Goal: Task Accomplishment & Management: Manage account settings

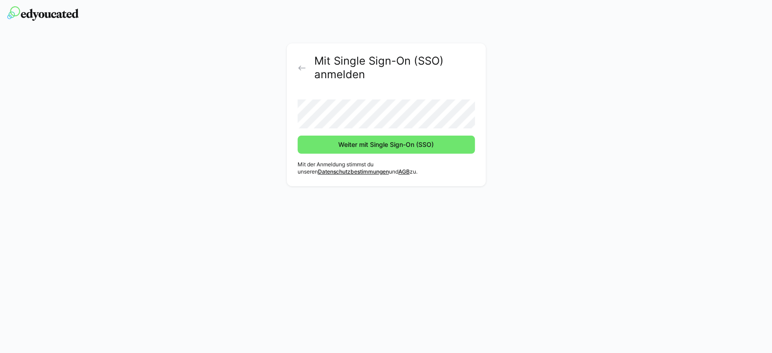
click at [298, 136] on button "Weiter mit Single Sign-On (SSO)" at bounding box center [386, 145] width 177 height 18
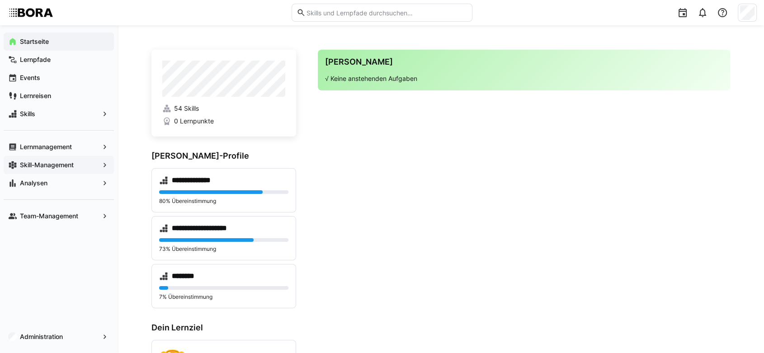
click at [0, 0] on app-navigation-label "Skill-Management" at bounding box center [0, 0] width 0 height 0
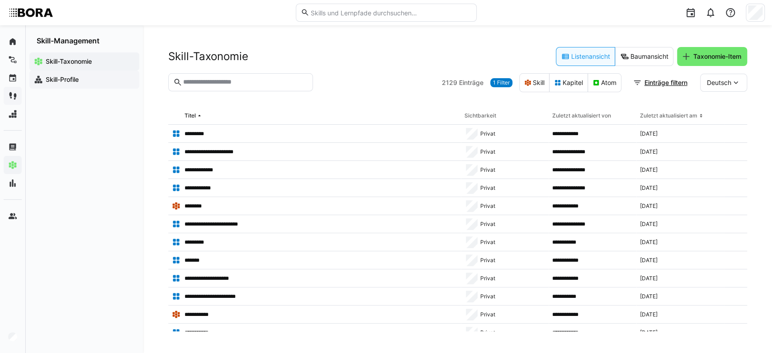
click at [83, 82] on span "Skill-Profile" at bounding box center [89, 79] width 90 height 9
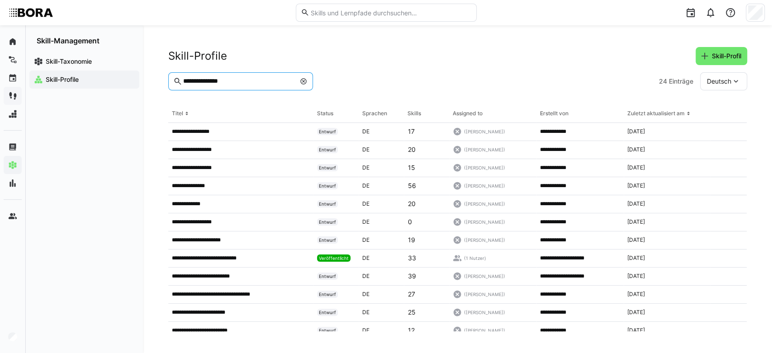
type input "**********"
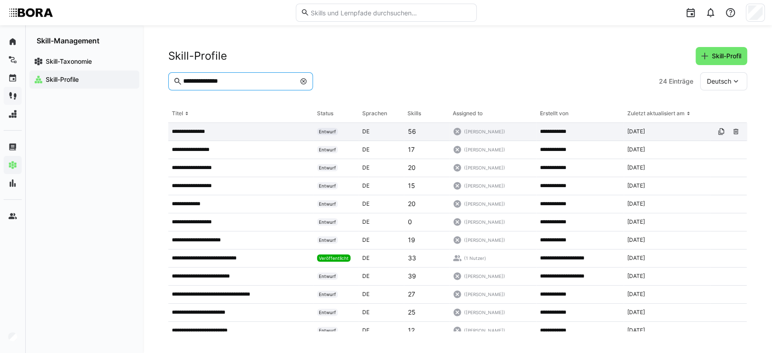
click at [219, 133] on app-table-first-column "**********" at bounding box center [241, 131] width 138 height 7
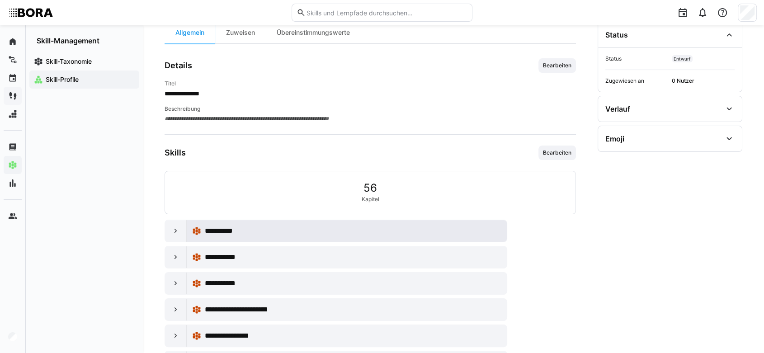
scroll to position [100, 0]
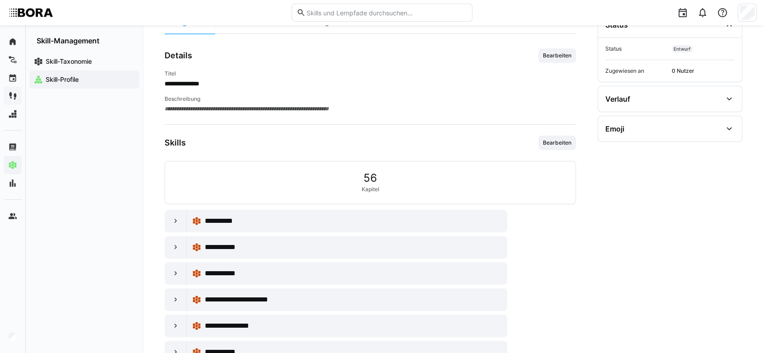
click at [163, 219] on div "**********" at bounding box center [453, 155] width 621 height 460
click at [173, 222] on eds-icon at bounding box center [175, 221] width 9 height 9
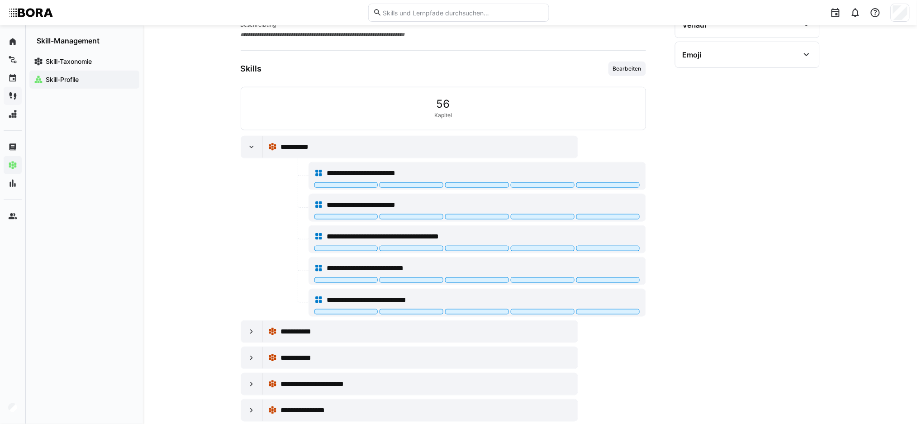
scroll to position [211, 0]
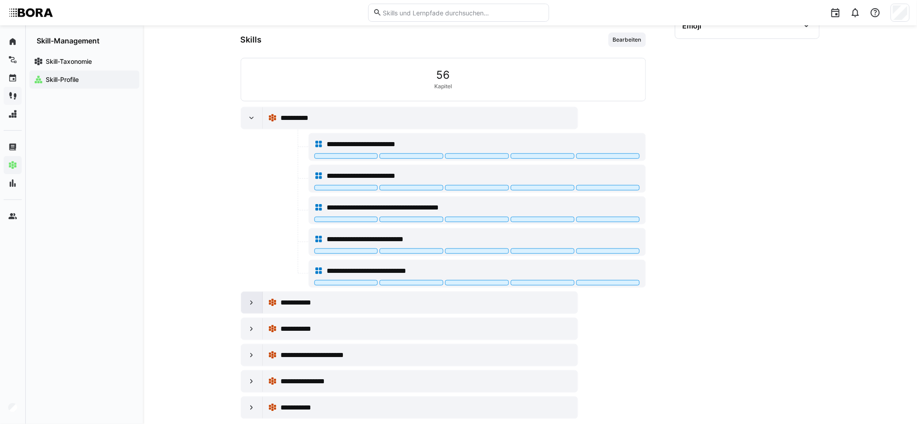
click at [249, 297] on div at bounding box center [252, 303] width 22 height 22
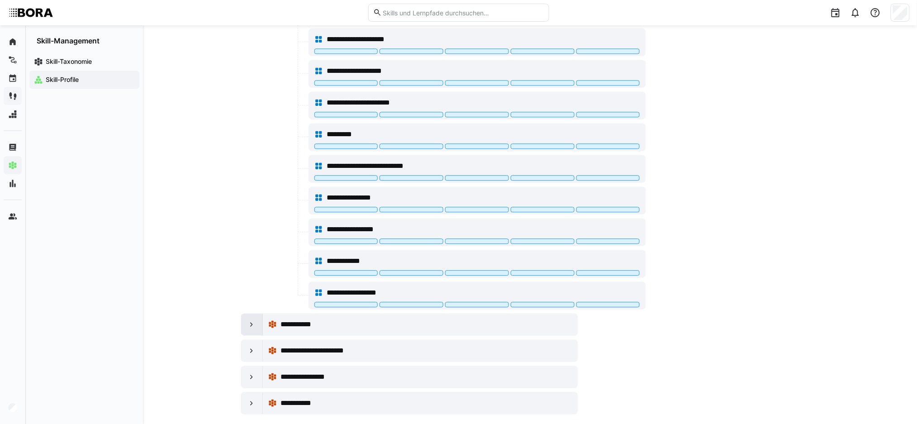
click at [254, 329] on eds-icon at bounding box center [251, 324] width 9 height 9
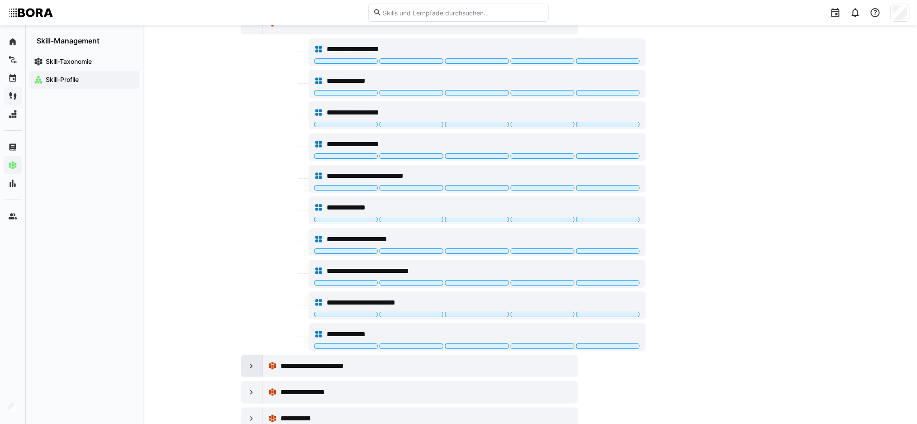
click at [256, 353] on div at bounding box center [252, 366] width 22 height 22
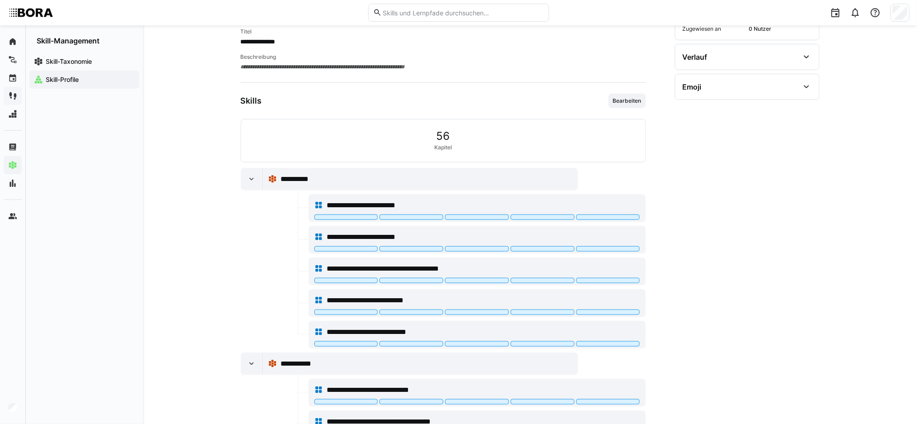
scroll to position [0, 0]
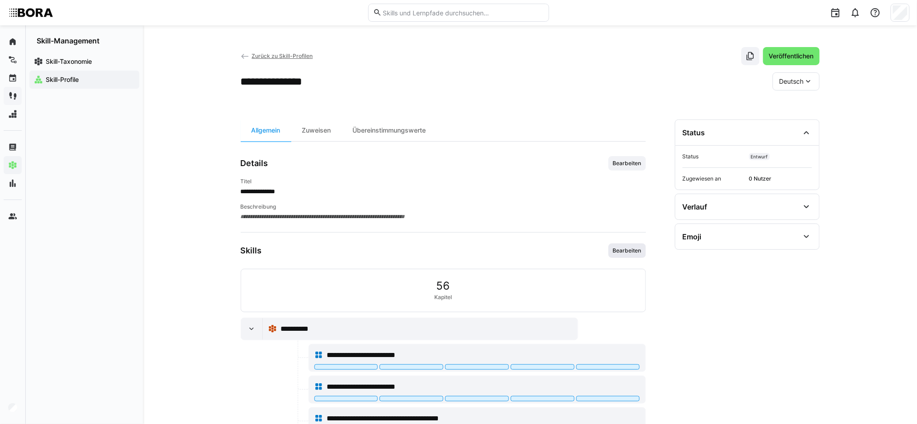
click at [623, 254] on span "Bearbeiten" at bounding box center [627, 250] width 30 height 7
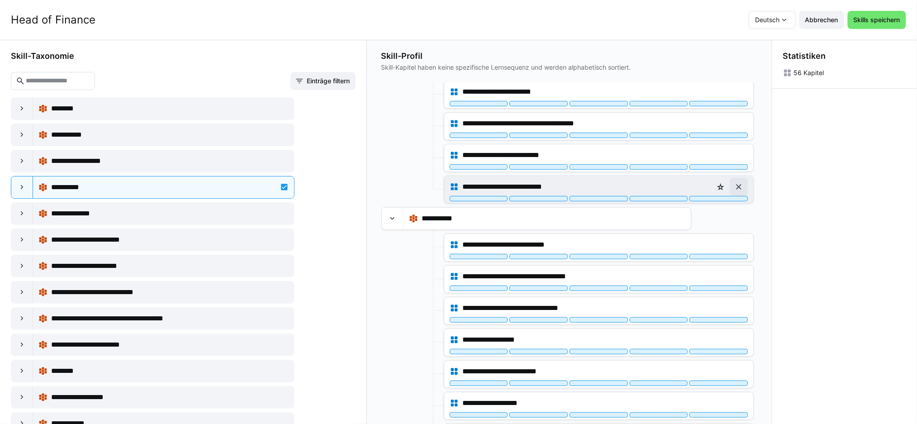
scroll to position [120, 0]
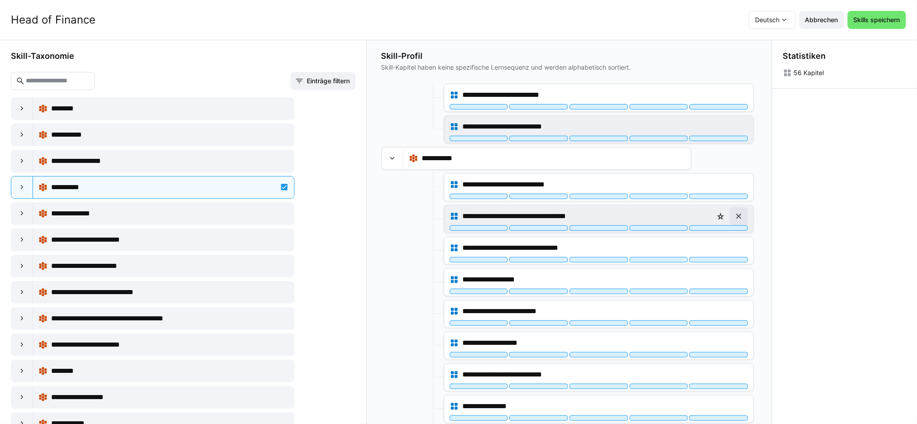
click at [735, 215] on eds-icon at bounding box center [738, 216] width 9 height 9
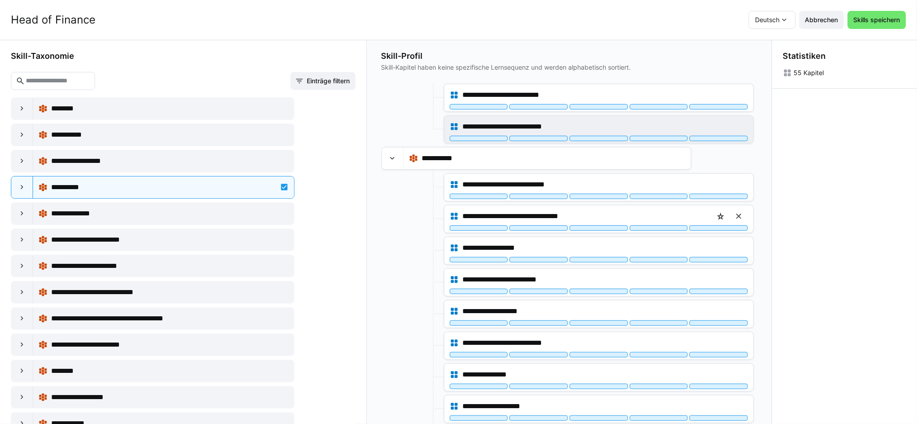
click at [735, 215] on eds-icon at bounding box center [738, 216] width 9 height 9
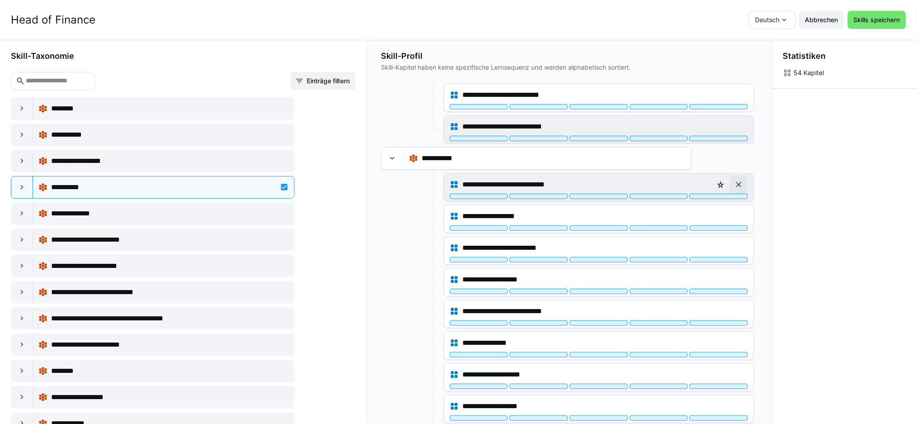
click at [741, 186] on eds-icon at bounding box center [738, 184] width 9 height 9
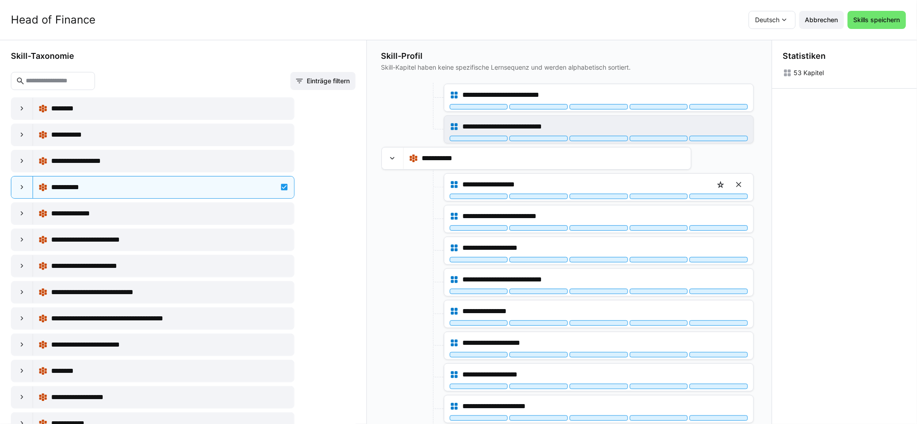
click at [741, 186] on eds-icon at bounding box center [738, 184] width 9 height 9
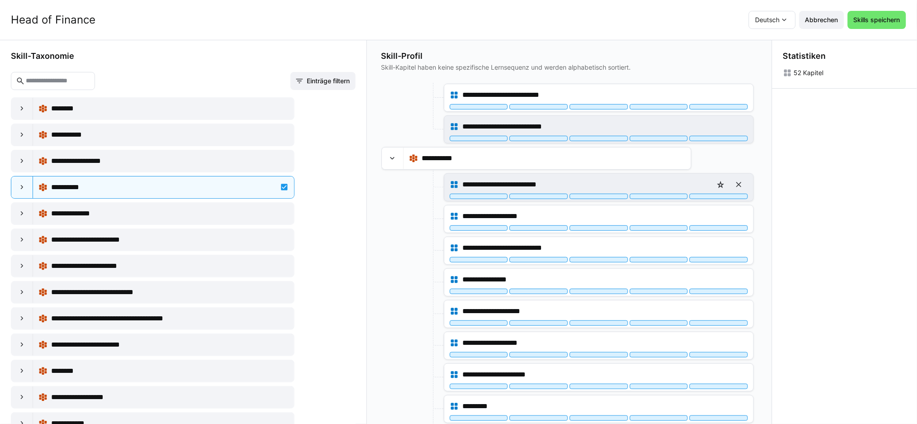
click at [744, 185] on span at bounding box center [739, 184] width 18 height 18
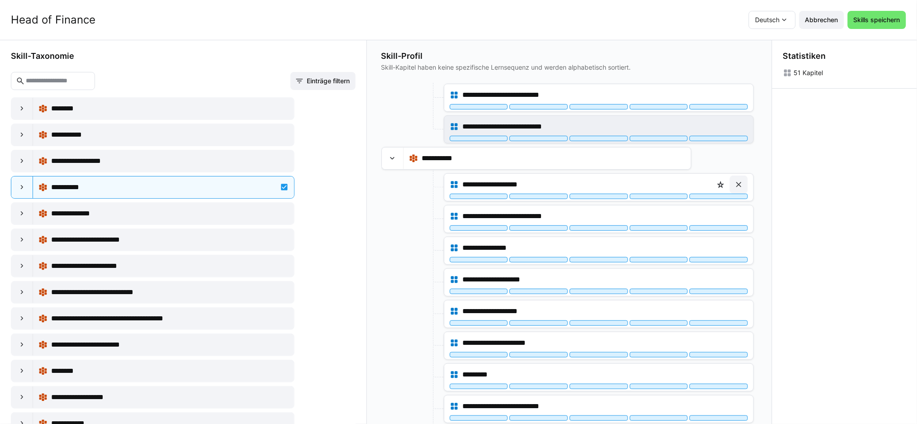
click at [744, 185] on span at bounding box center [739, 184] width 18 height 18
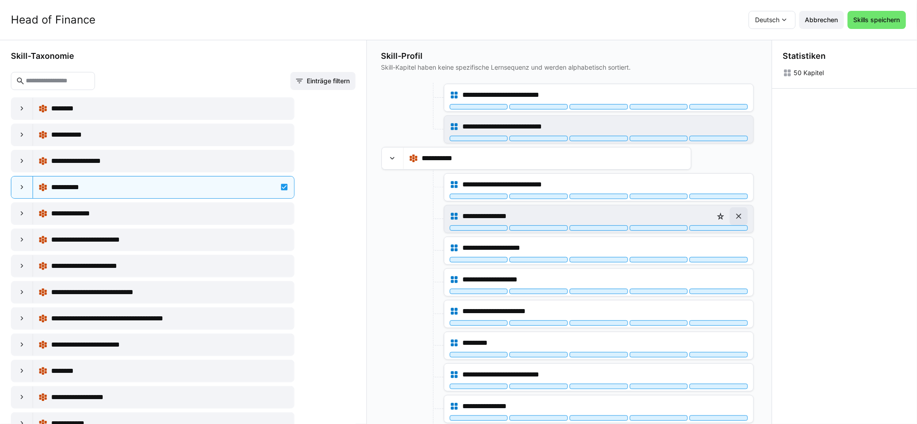
click at [743, 213] on eds-icon at bounding box center [738, 216] width 9 height 9
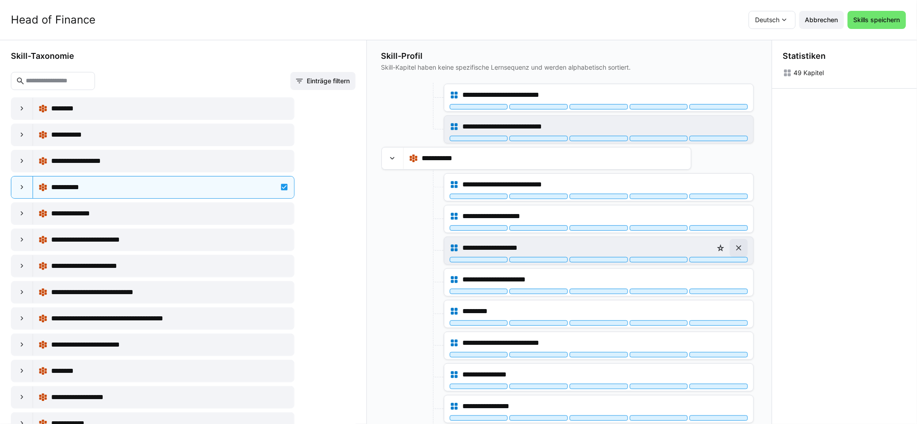
click at [745, 247] on span at bounding box center [739, 248] width 18 height 18
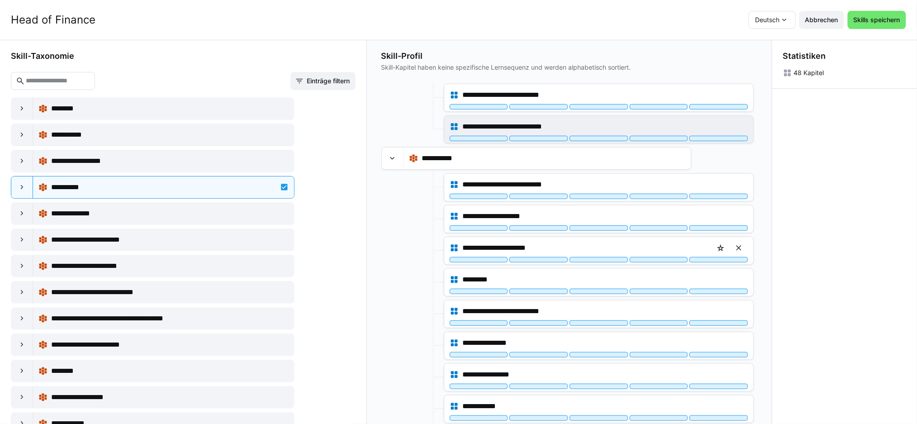
scroll to position [181, 0]
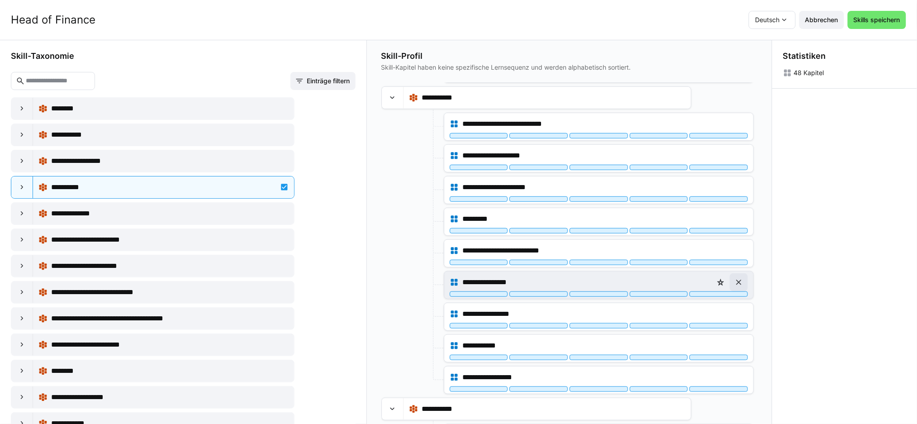
click at [744, 283] on span at bounding box center [739, 282] width 18 height 18
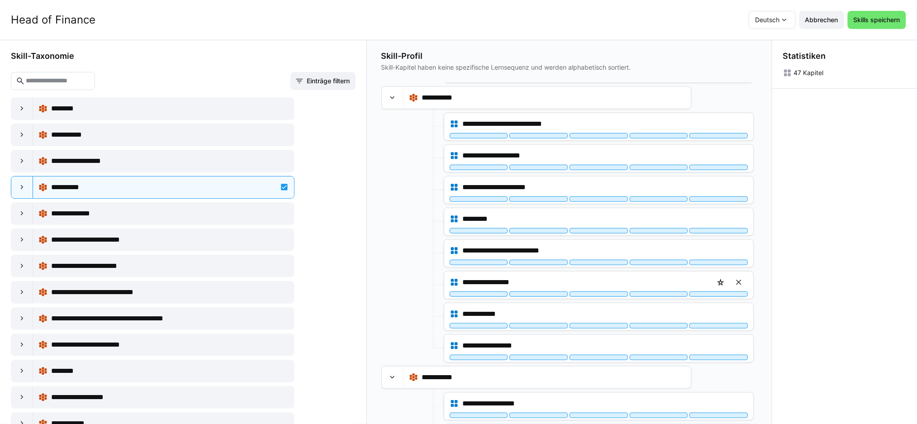
click at [744, 283] on span at bounding box center [739, 282] width 18 height 18
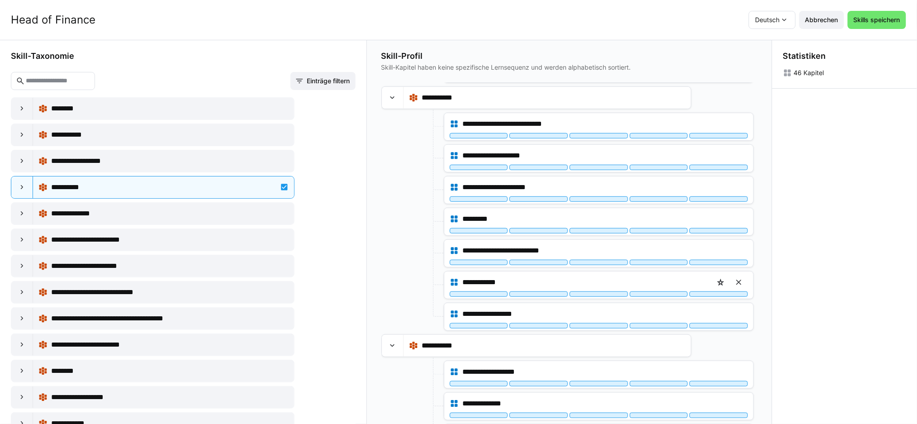
click at [744, 283] on span at bounding box center [739, 282] width 18 height 18
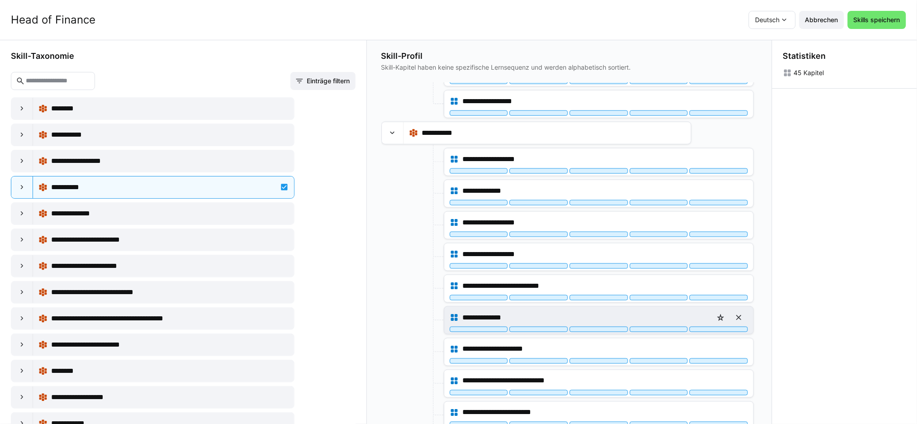
scroll to position [422, 0]
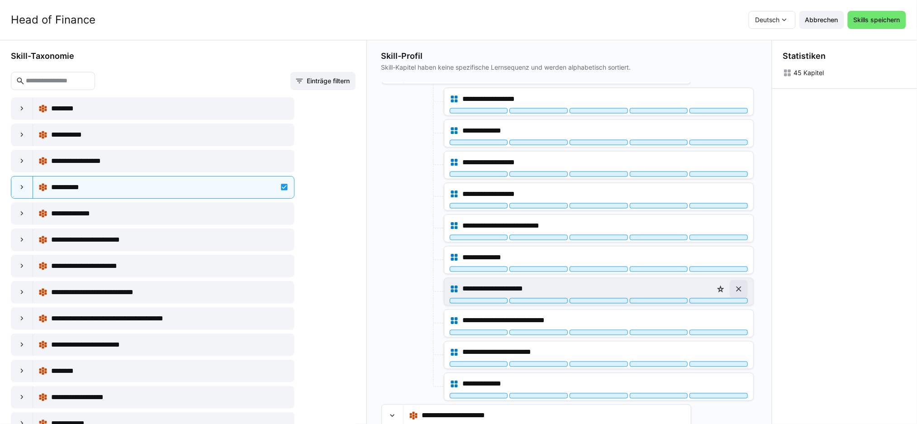
click at [738, 289] on eds-icon at bounding box center [738, 288] width 9 height 9
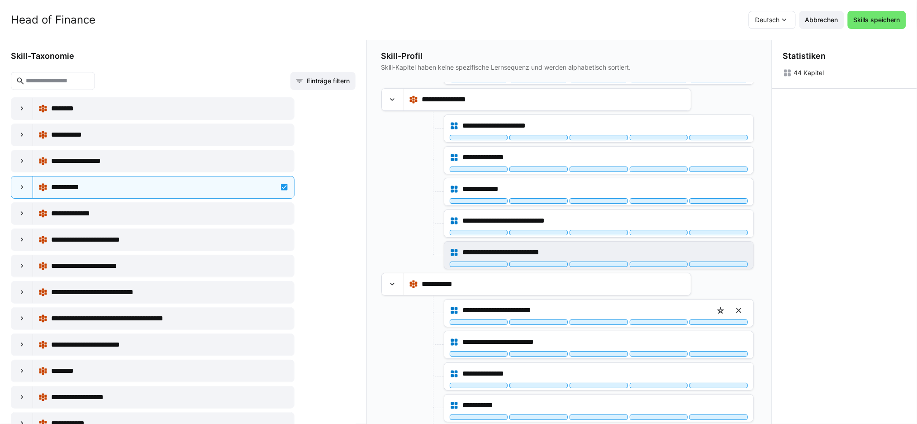
scroll to position [1085, 0]
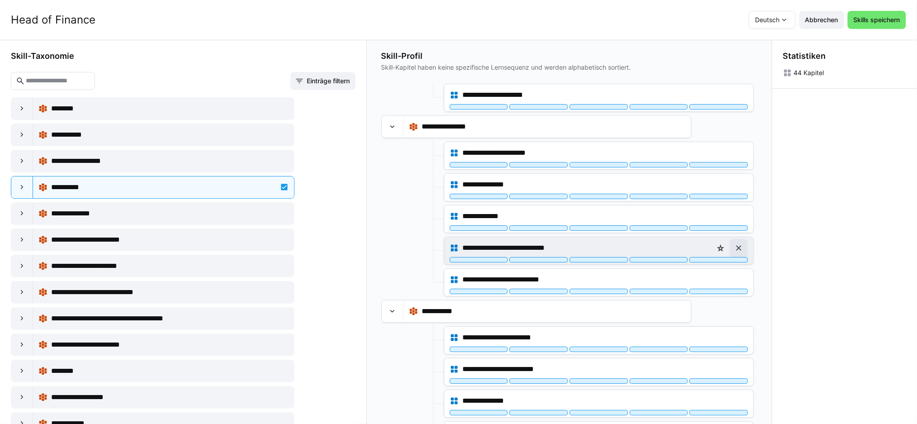
click at [736, 251] on eds-icon at bounding box center [738, 247] width 9 height 9
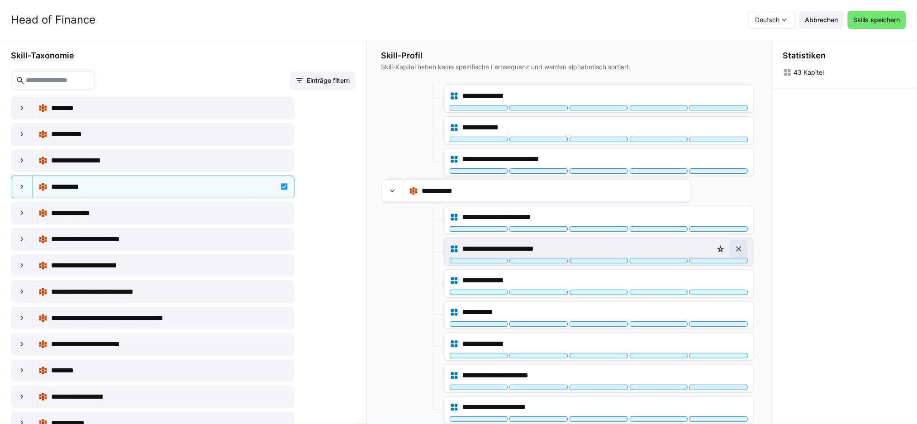
scroll to position [301, 0]
click at [772, 25] on span "Skills speichern" at bounding box center [877, 20] width 58 height 18
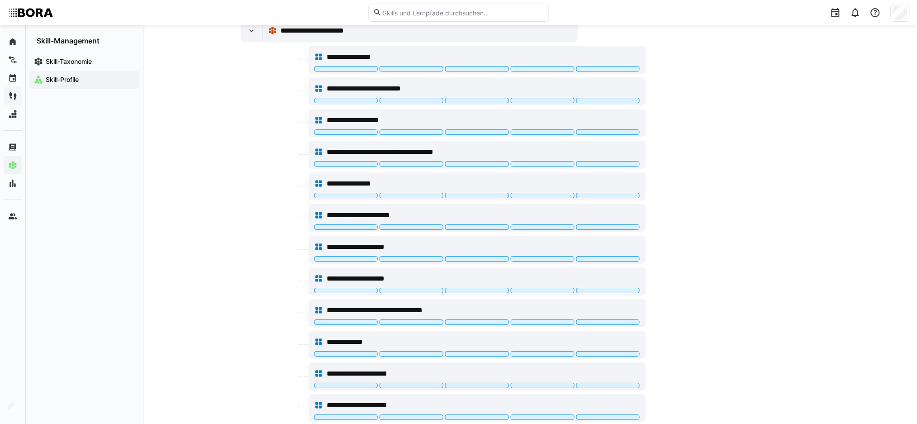
scroll to position [1084, 0]
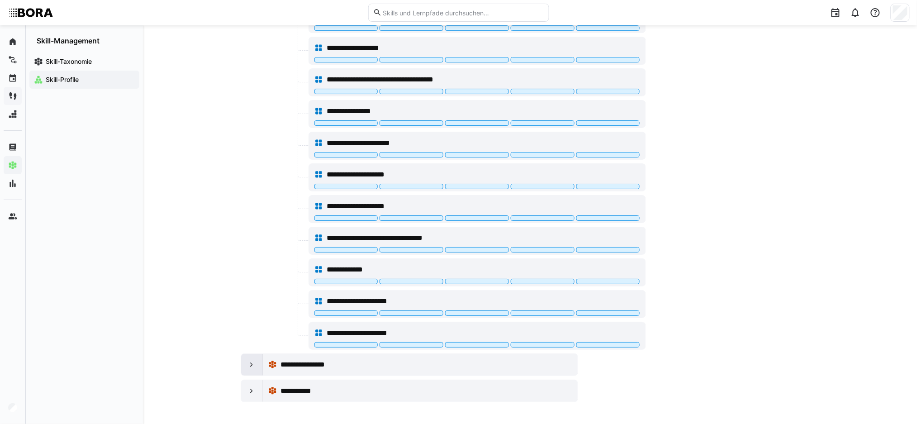
click at [251, 353] on eds-icon at bounding box center [251, 364] width 9 height 9
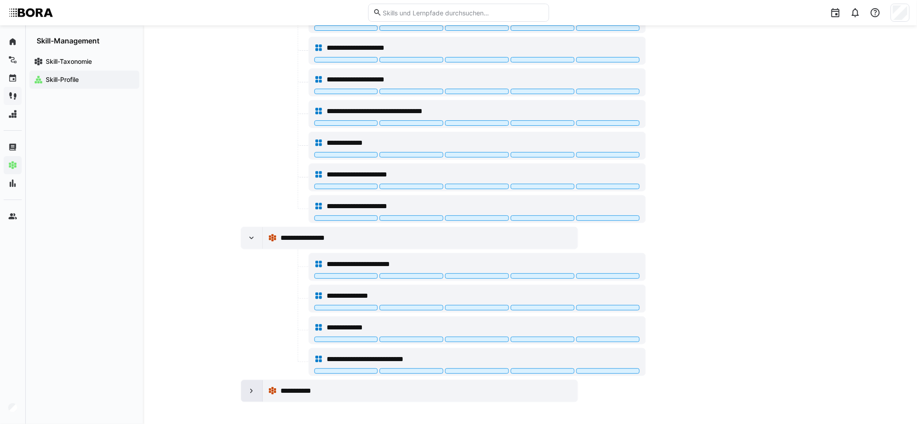
click at [251, 353] on eds-icon at bounding box center [251, 390] width 9 height 9
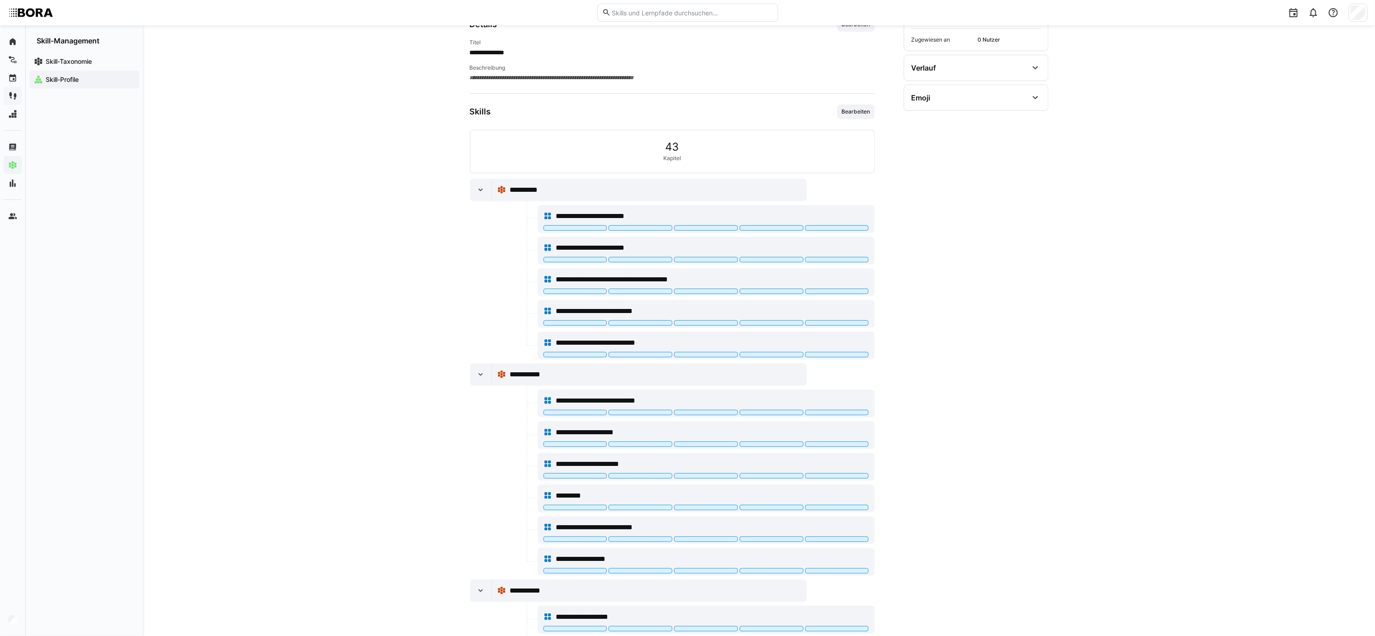
scroll to position [0, 0]
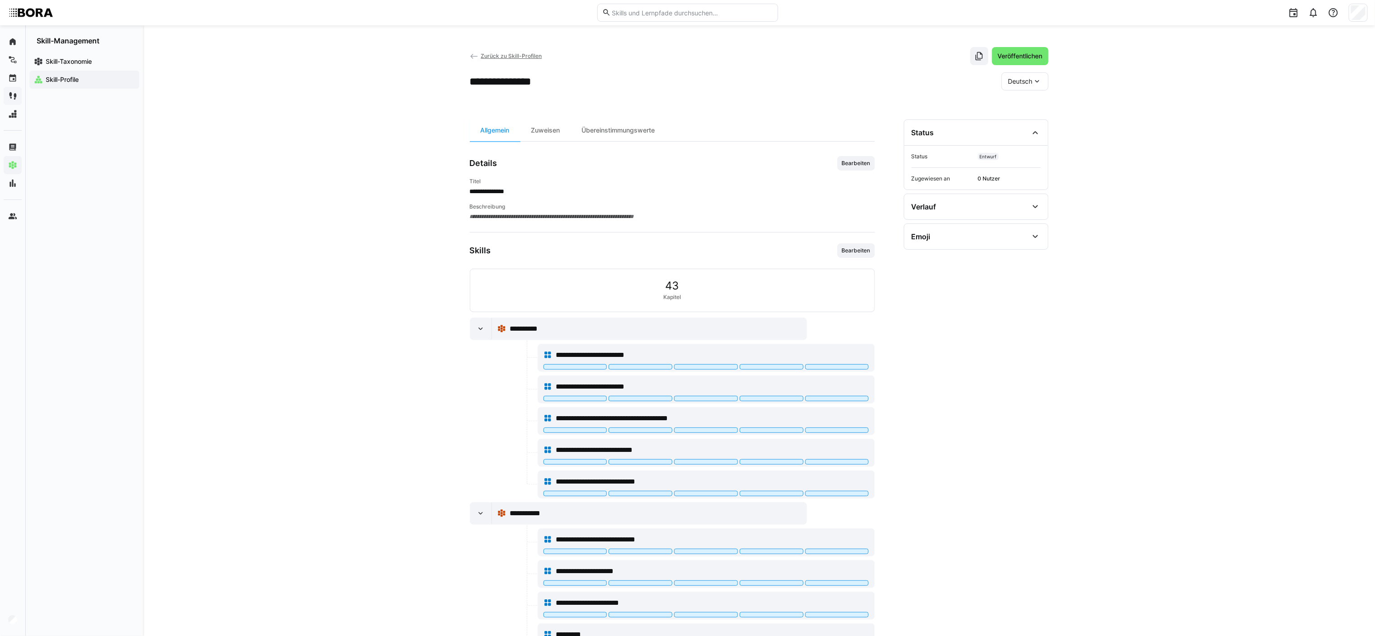
click at [501, 54] on span "Zurück zu Skill-Profilen" at bounding box center [511, 55] width 61 height 7
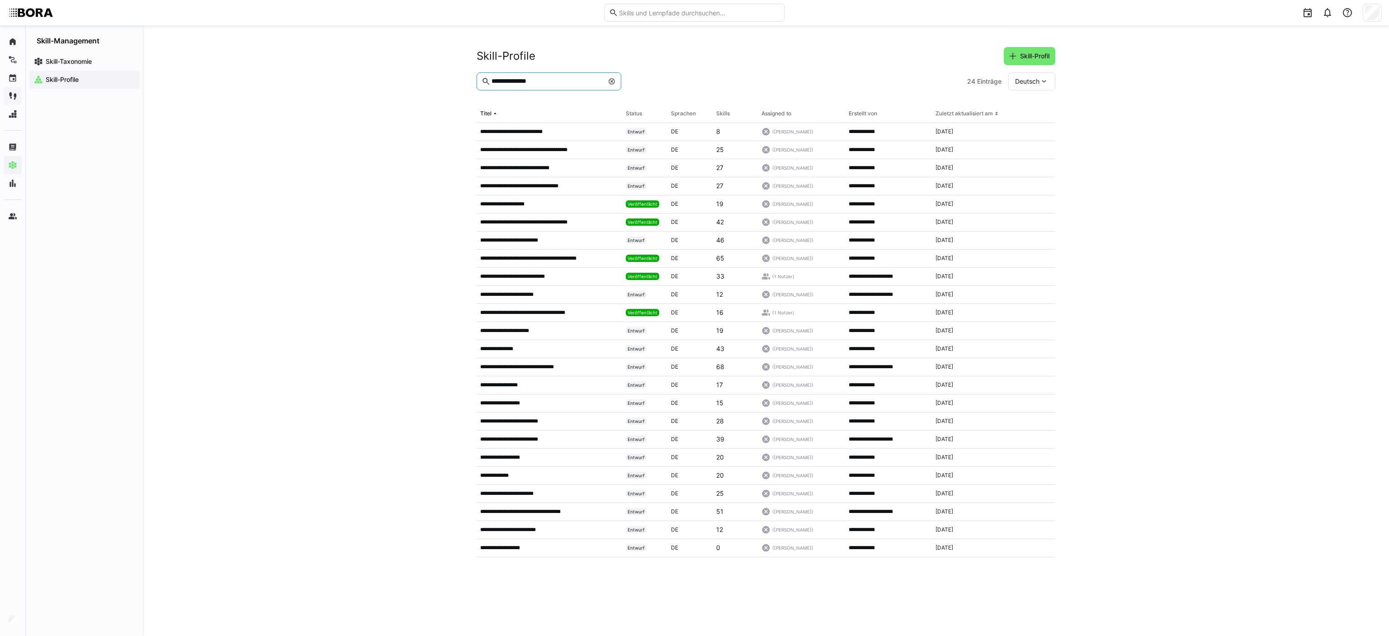
drag, startPoint x: 520, startPoint y: 79, endPoint x: 551, endPoint y: 79, distance: 31.2
click at [550, 79] on input "**********" at bounding box center [547, 81] width 113 height 8
click at [551, 79] on input "**********" at bounding box center [547, 81] width 113 height 8
click at [518, 81] on input "**********" at bounding box center [547, 81] width 113 height 8
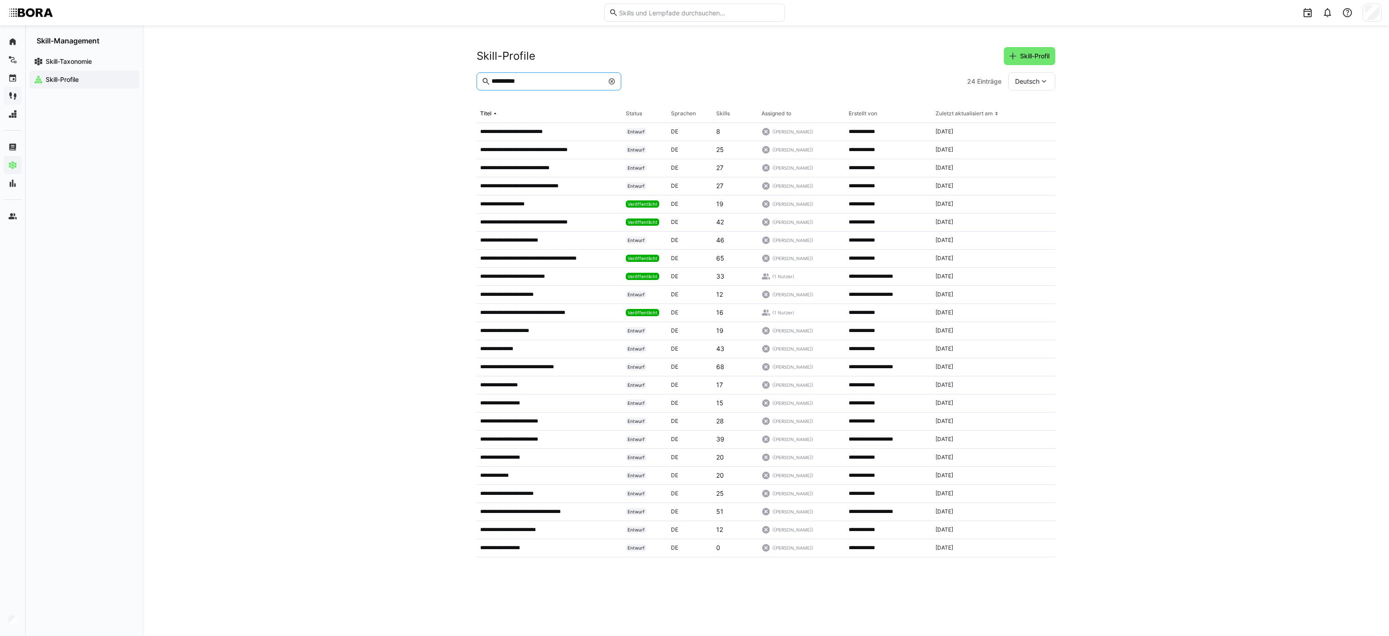
type input "**********"
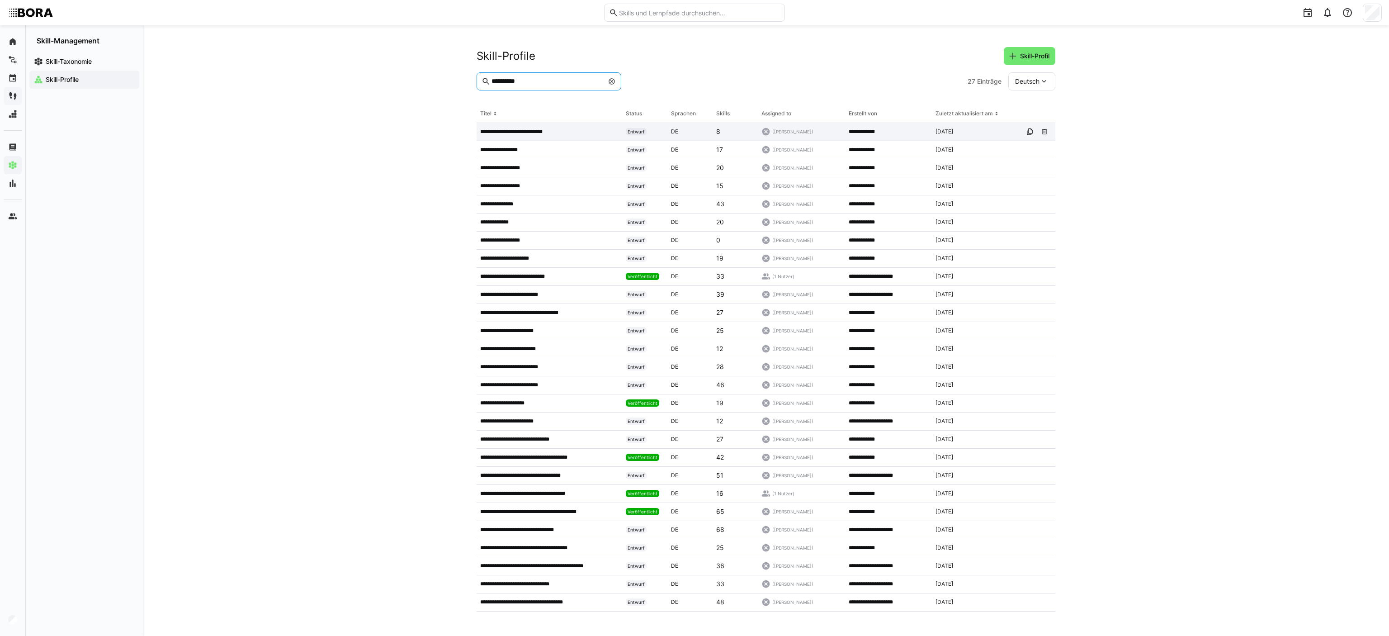
click at [495, 123] on div "**********" at bounding box center [550, 132] width 146 height 18
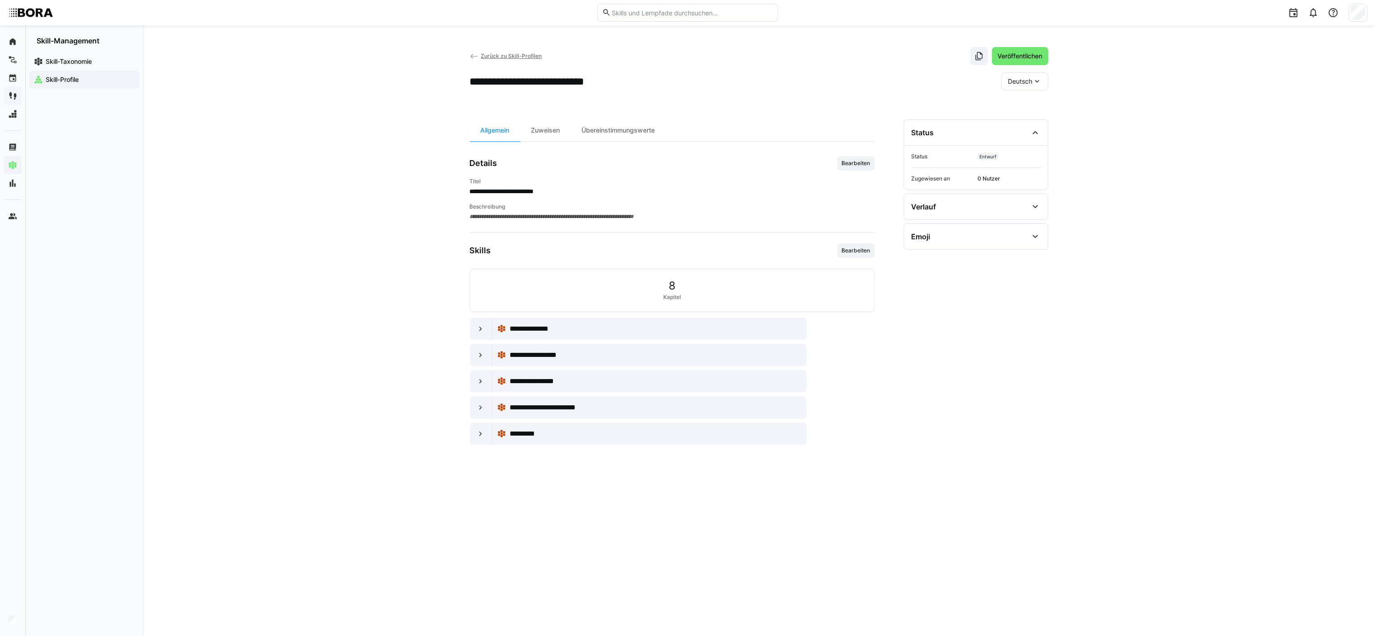
click at [497, 57] on span "Zurück zu Skill-Profilen" at bounding box center [511, 55] width 61 height 7
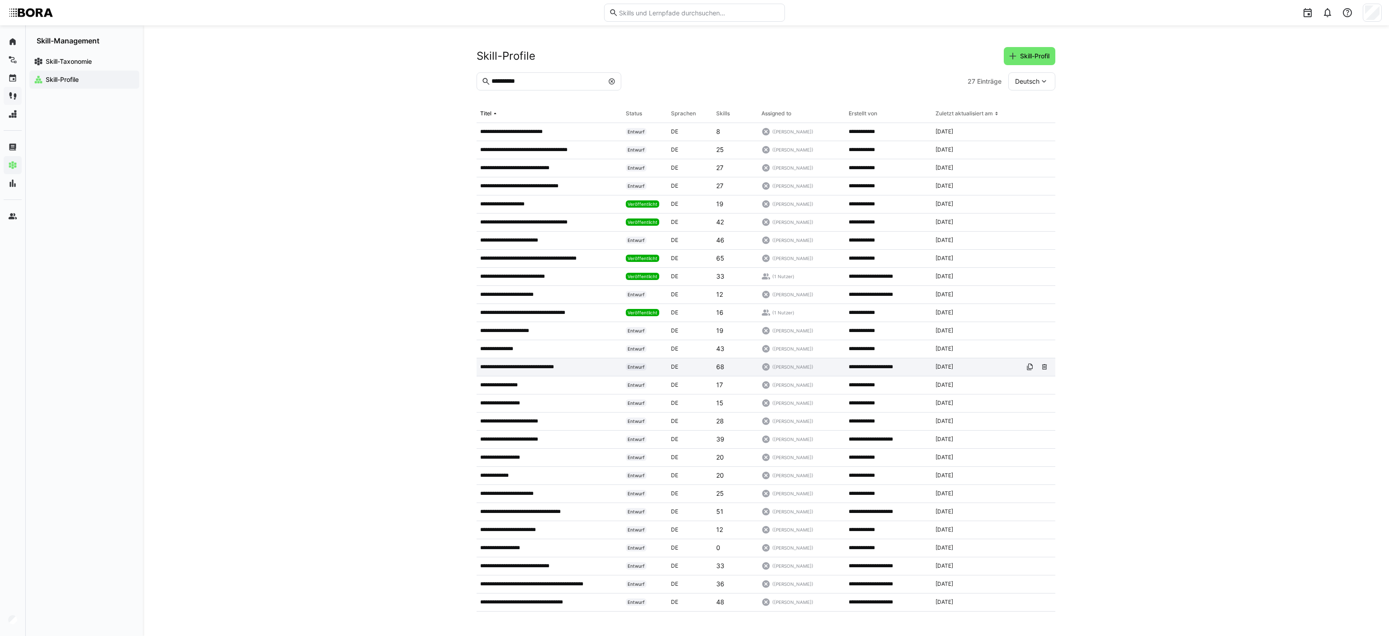
click at [537, 353] on p "**********" at bounding box center [527, 366] width 95 height 7
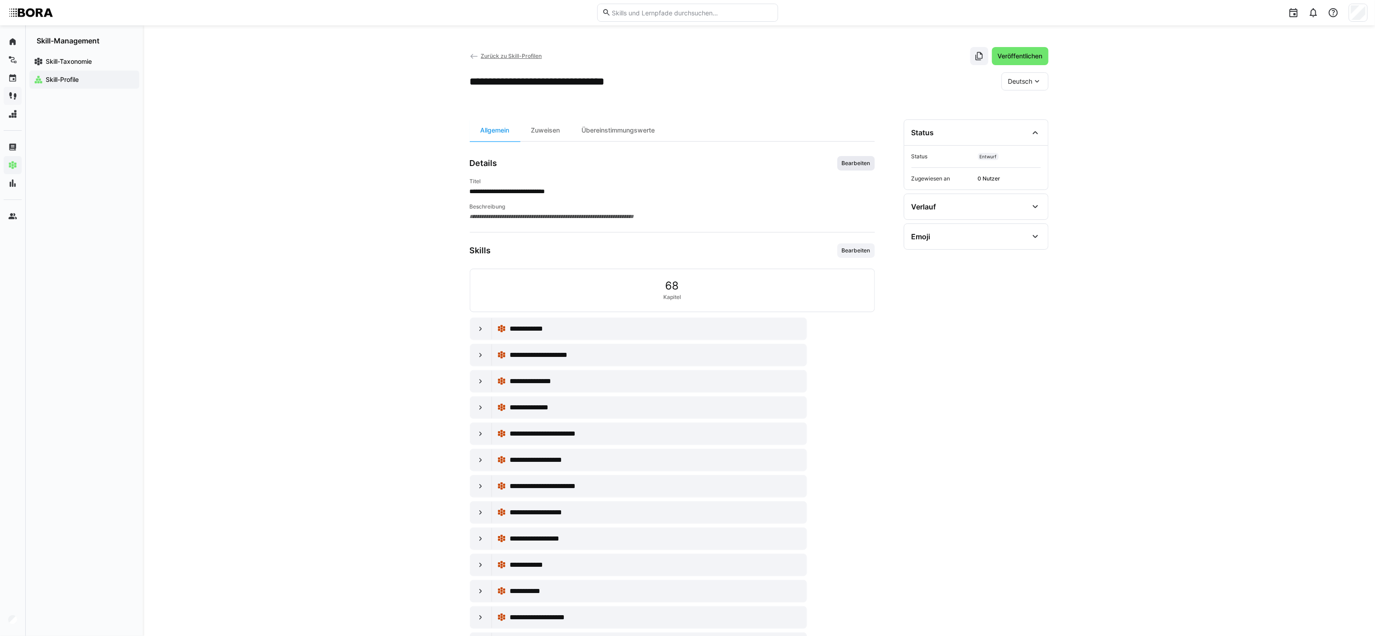
click at [772, 162] on span "Bearbeiten" at bounding box center [856, 163] width 30 height 7
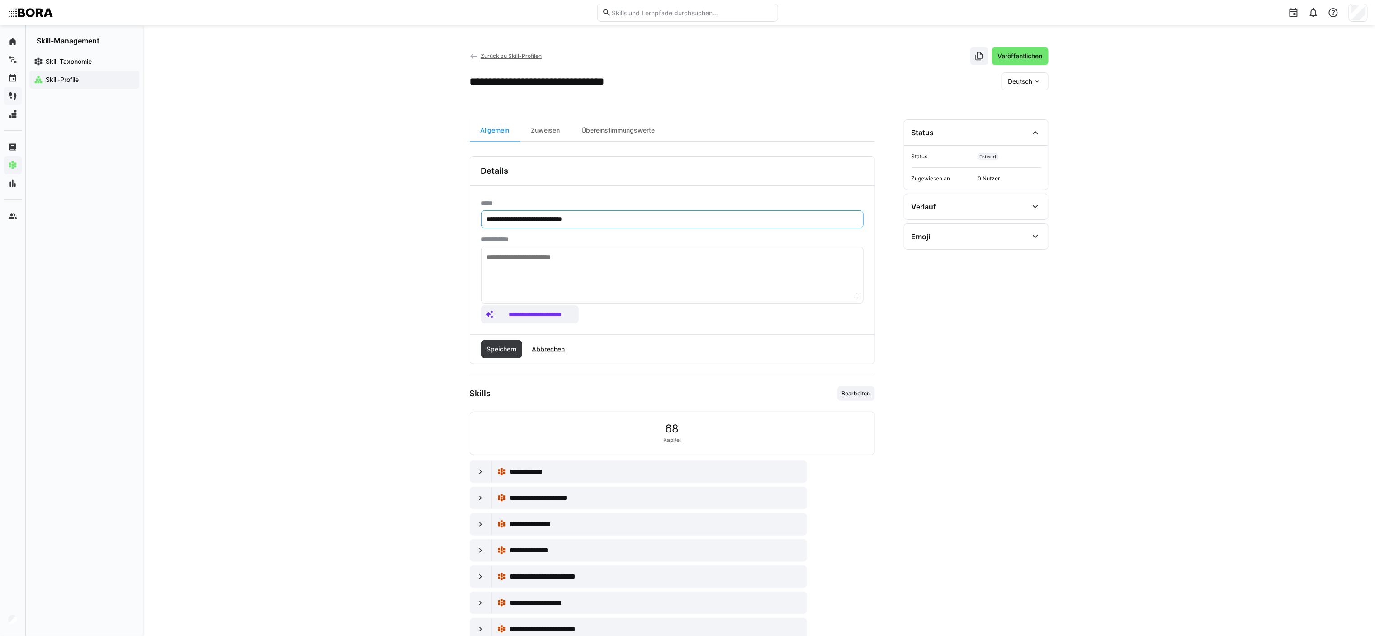
drag, startPoint x: 514, startPoint y: 220, endPoint x: 568, endPoint y: 221, distance: 54.3
click at [568, 221] on input "**********" at bounding box center [672, 219] width 373 height 8
click at [530, 215] on eds-input "**********" at bounding box center [672, 219] width 383 height 18
click at [530, 218] on input "**********" at bounding box center [672, 219] width 373 height 8
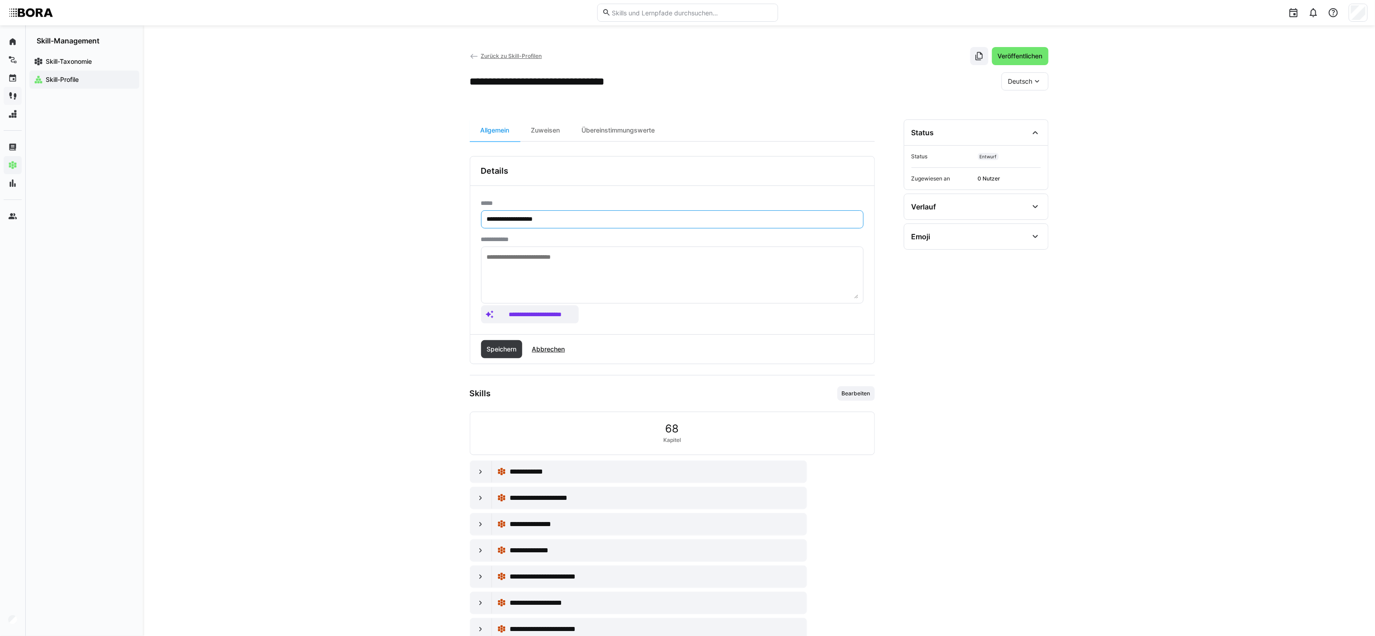
click at [530, 218] on input "**********" at bounding box center [672, 219] width 373 height 8
type input "**********"
click at [521, 352] on span "Speichern" at bounding box center [502, 349] width 42 height 18
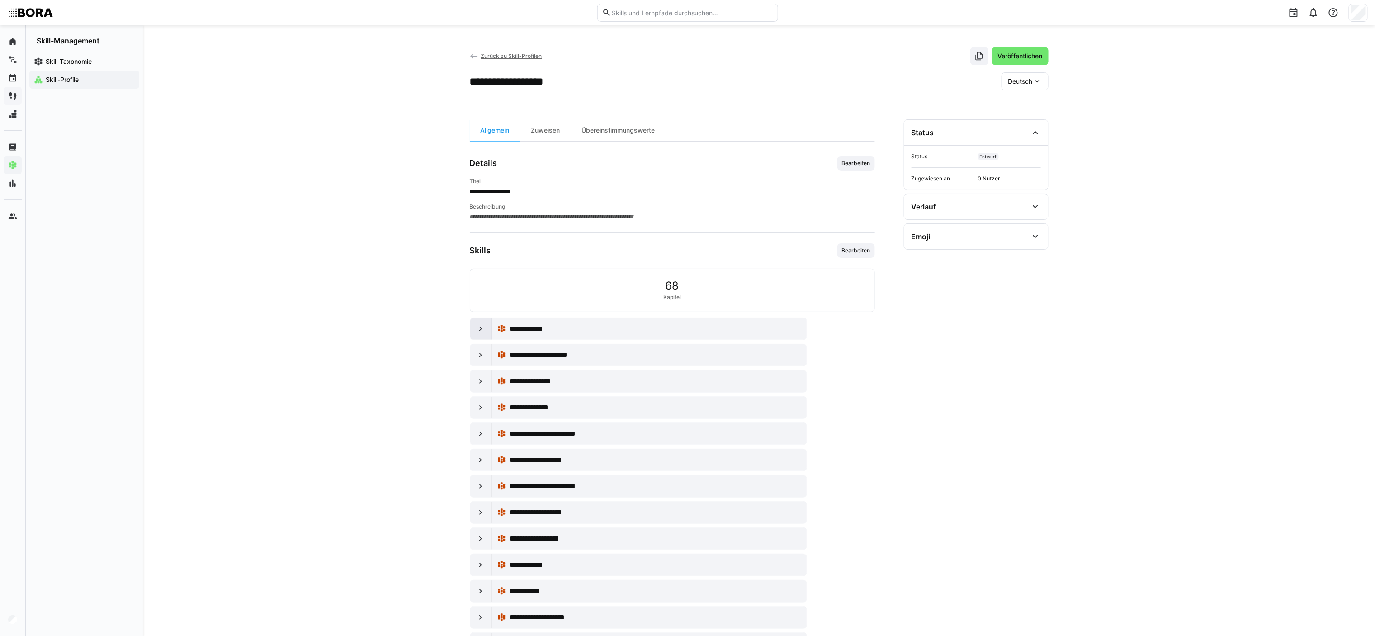
click at [479, 333] on eds-icon at bounding box center [480, 328] width 9 height 9
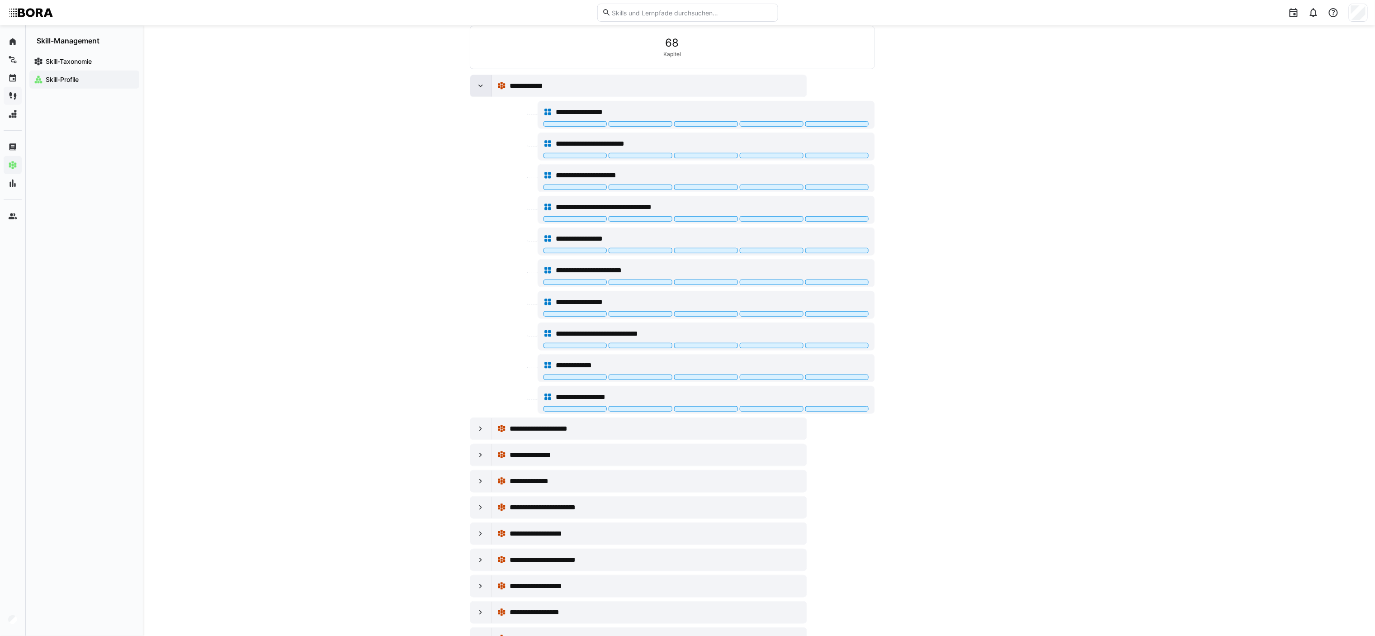
scroll to position [271, 0]
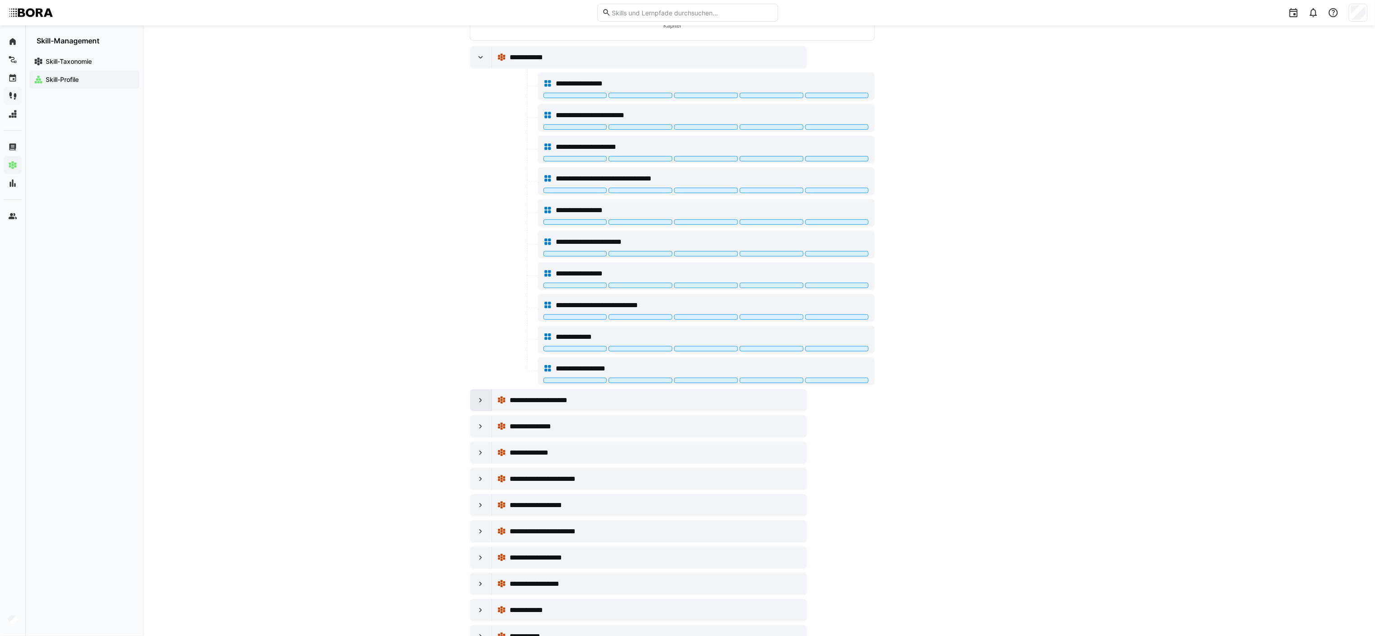
click at [479, 353] on eds-icon at bounding box center [480, 400] width 9 height 9
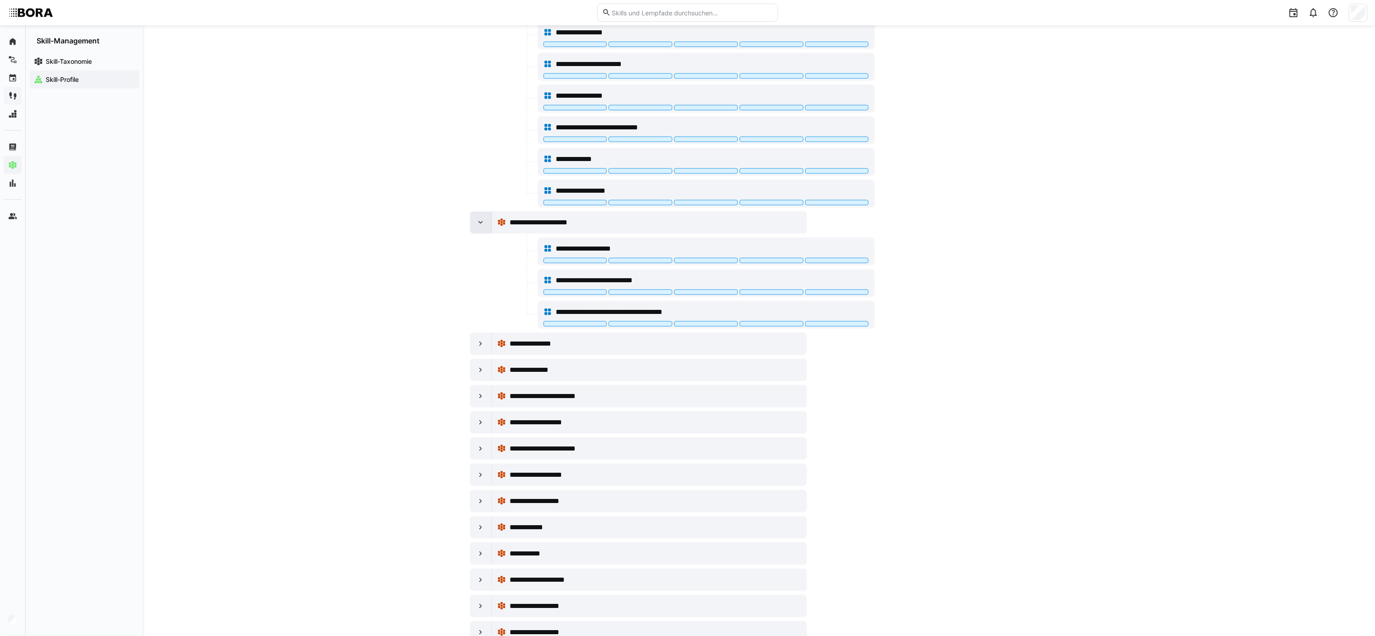
scroll to position [496, 0]
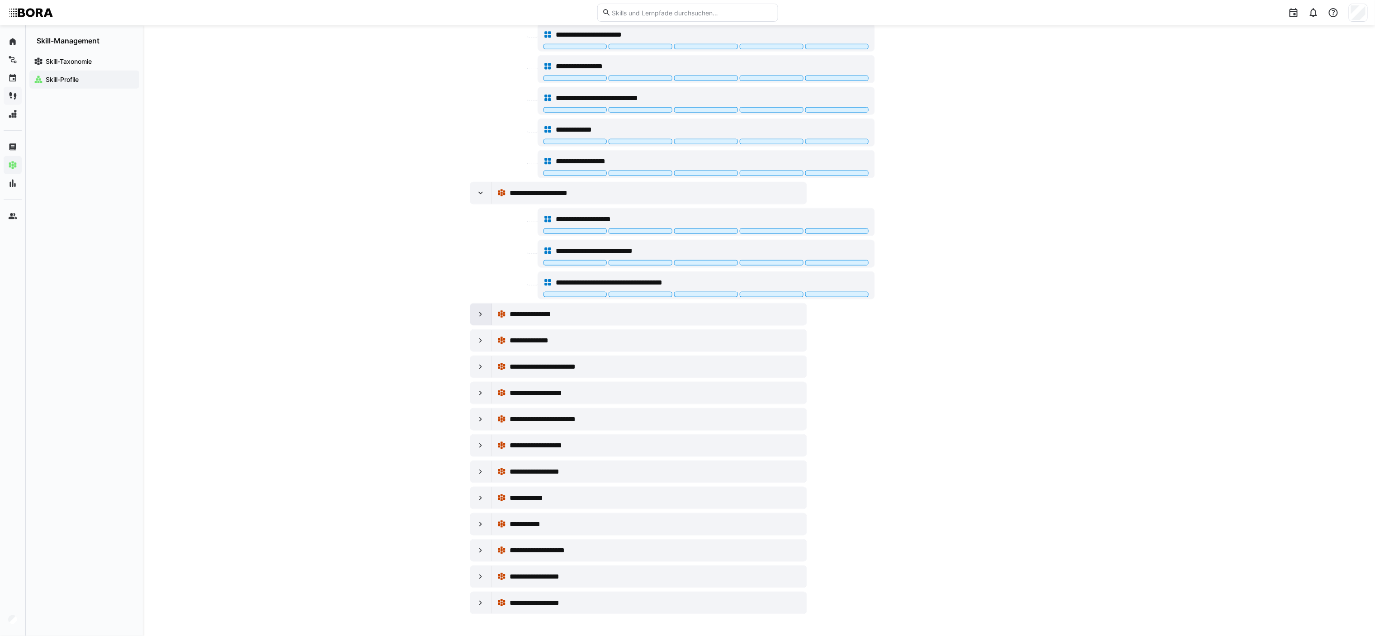
click at [476, 317] on div at bounding box center [481, 314] width 22 height 22
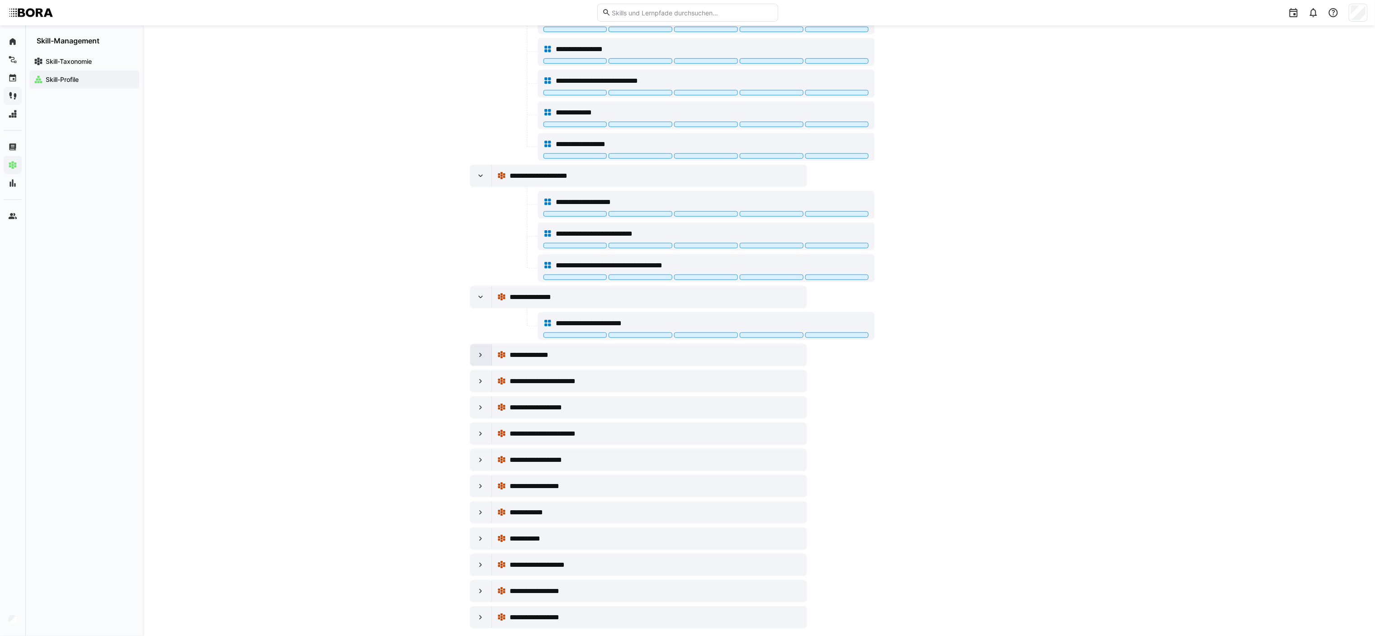
click at [476, 353] on eds-icon at bounding box center [480, 355] width 9 height 9
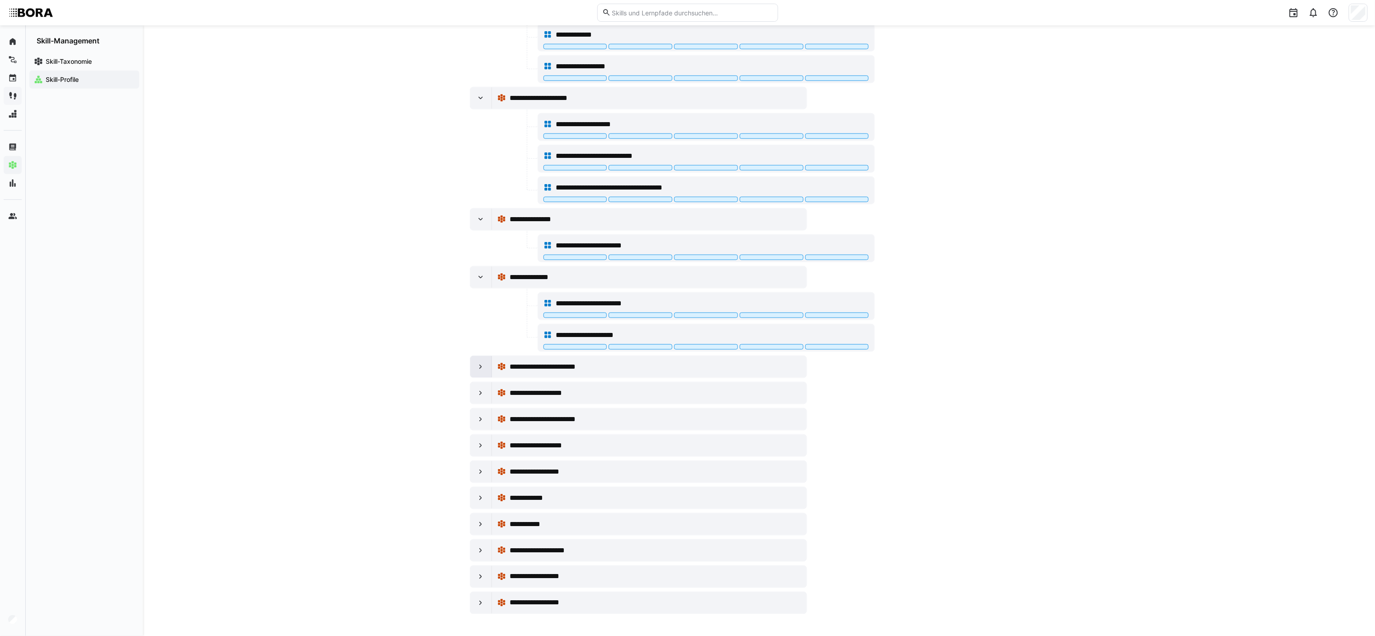
click at [475, 353] on div at bounding box center [481, 367] width 22 height 22
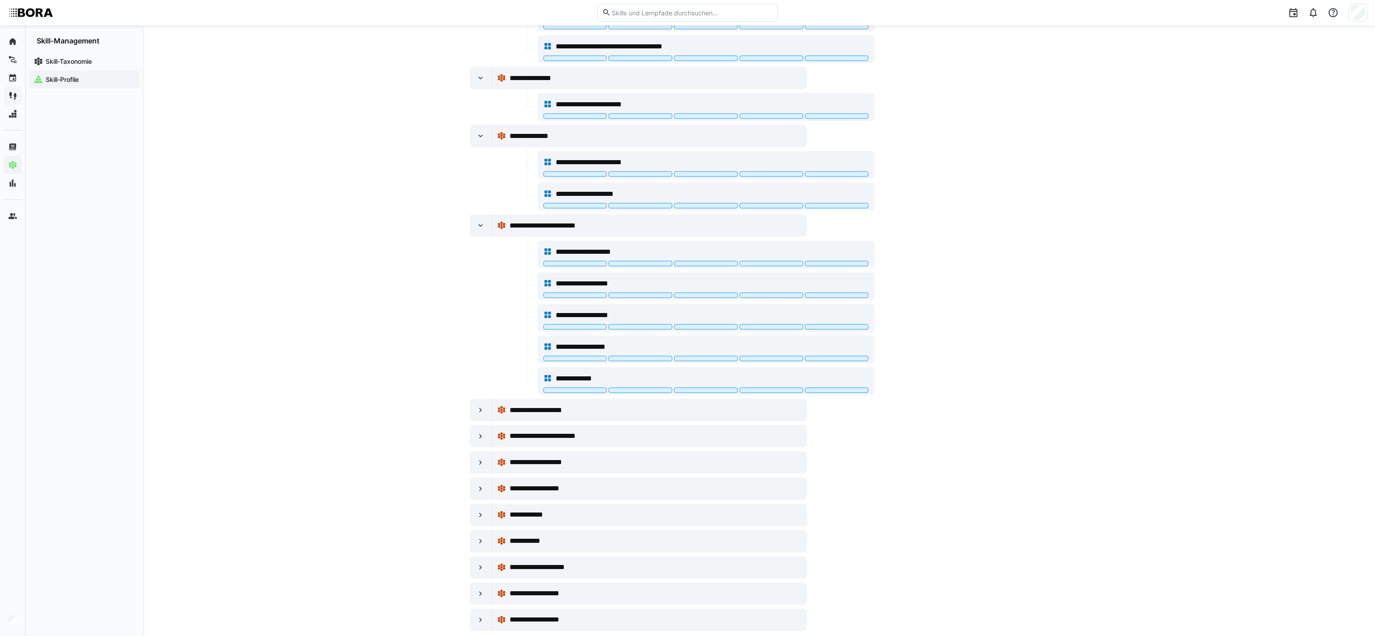
scroll to position [753, 0]
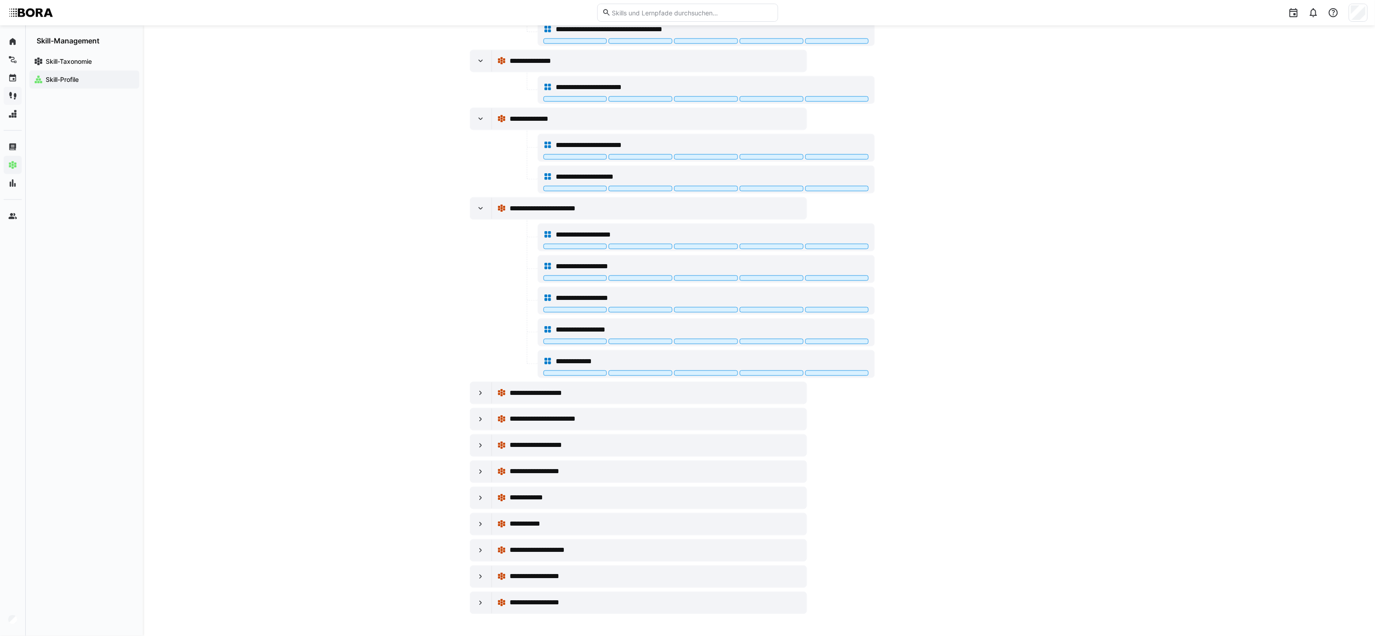
click at [480, 353] on div "**********" at bounding box center [672, 100] width 405 height 1028
click at [480, 353] on eds-icon at bounding box center [480, 392] width 9 height 9
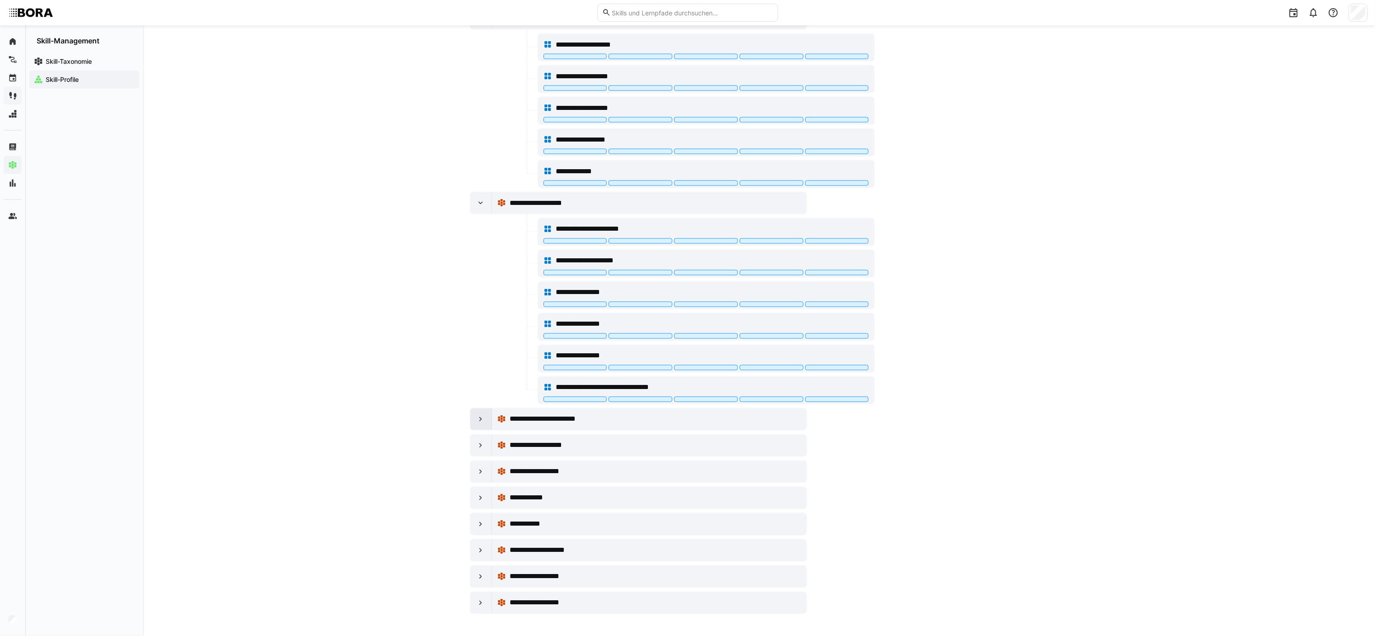
click at [482, 353] on div at bounding box center [481, 419] width 22 height 22
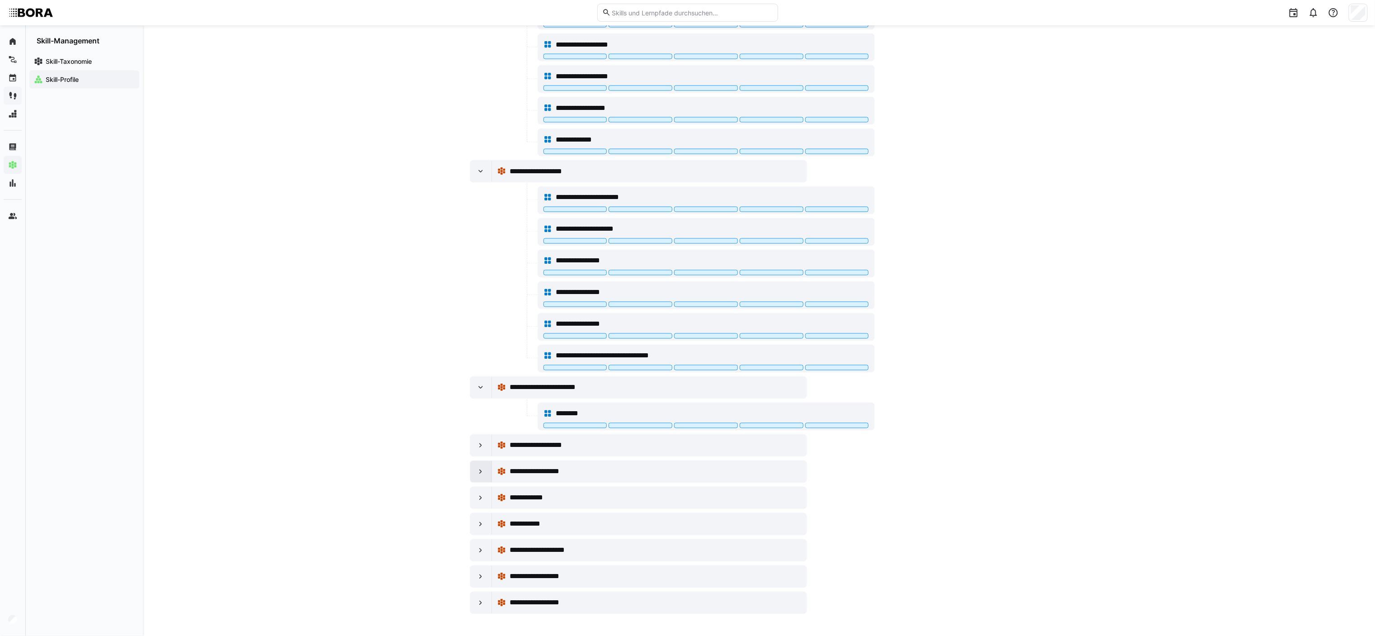
scroll to position [979, 0]
click at [478, 353] on div at bounding box center [481, 446] width 22 height 22
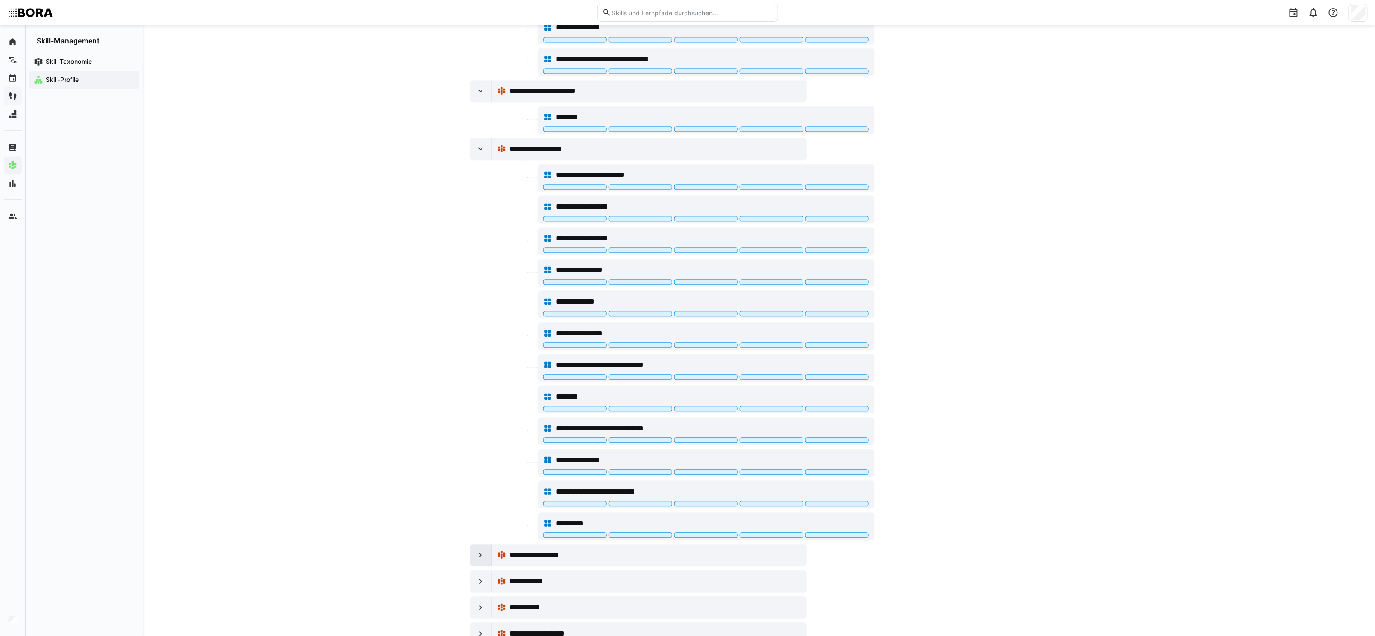
click at [488, 353] on div at bounding box center [481, 555] width 22 height 22
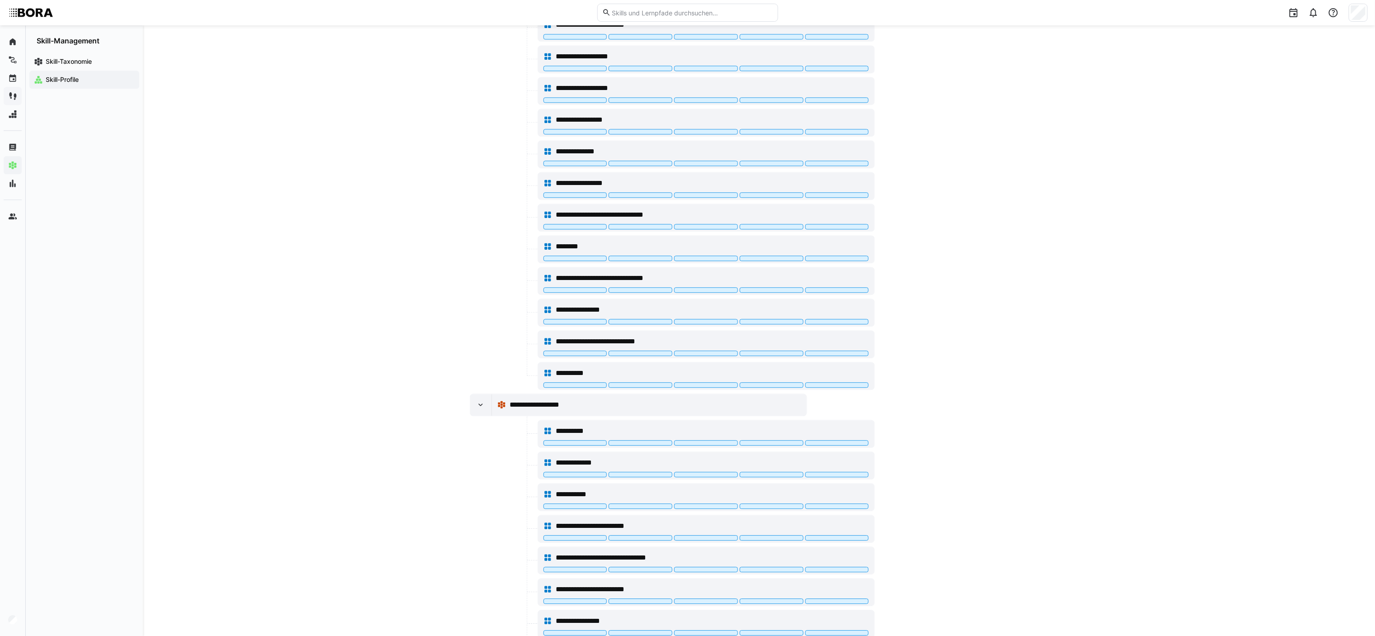
scroll to position [1623, 0]
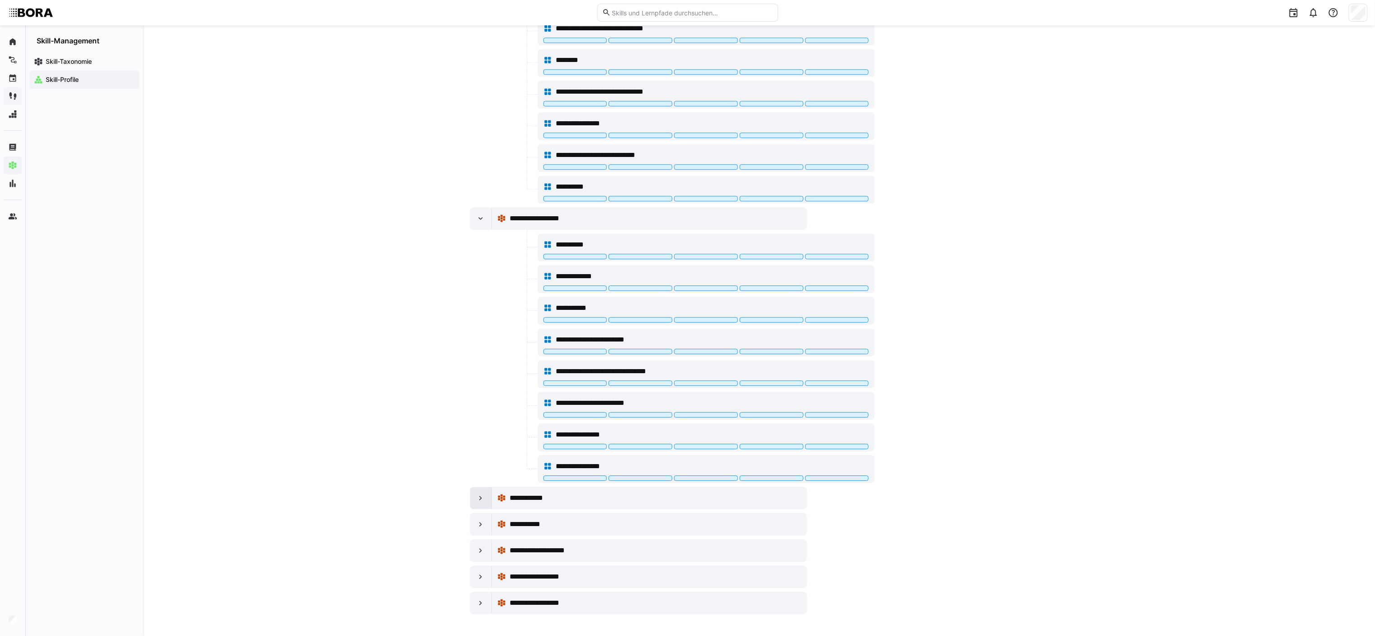
click at [476, 353] on eds-icon at bounding box center [480, 497] width 9 height 9
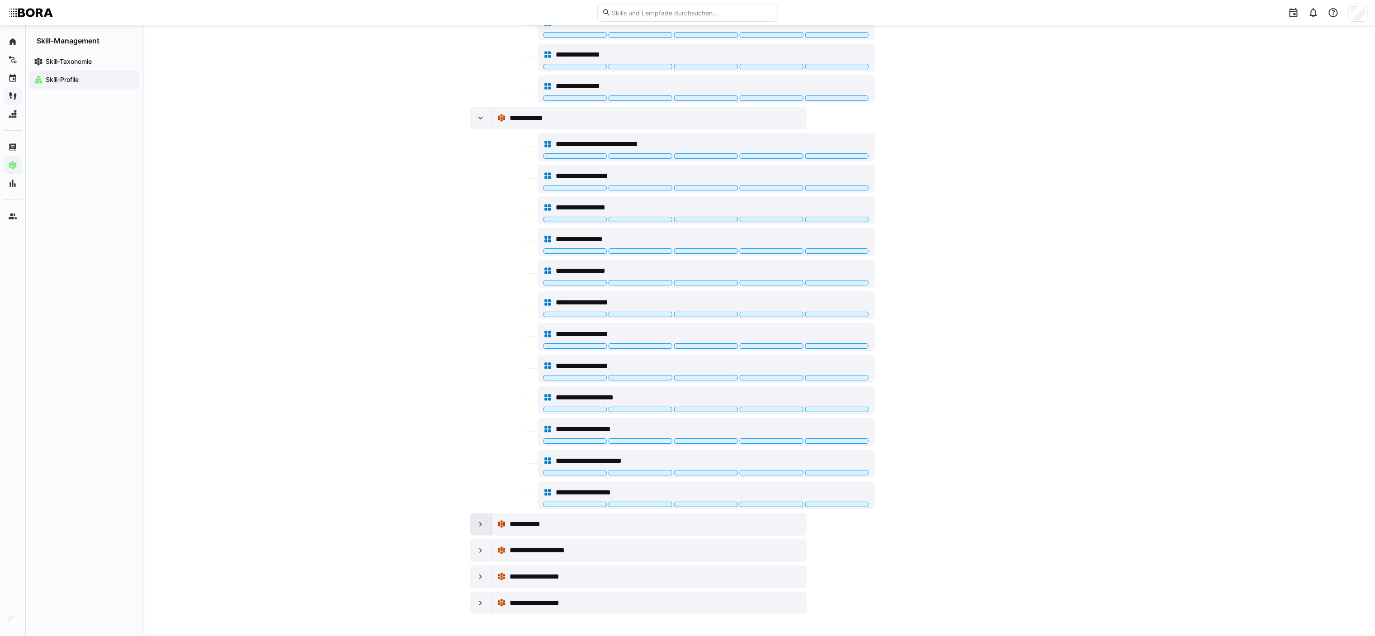
click at [477, 353] on div at bounding box center [481, 524] width 22 height 22
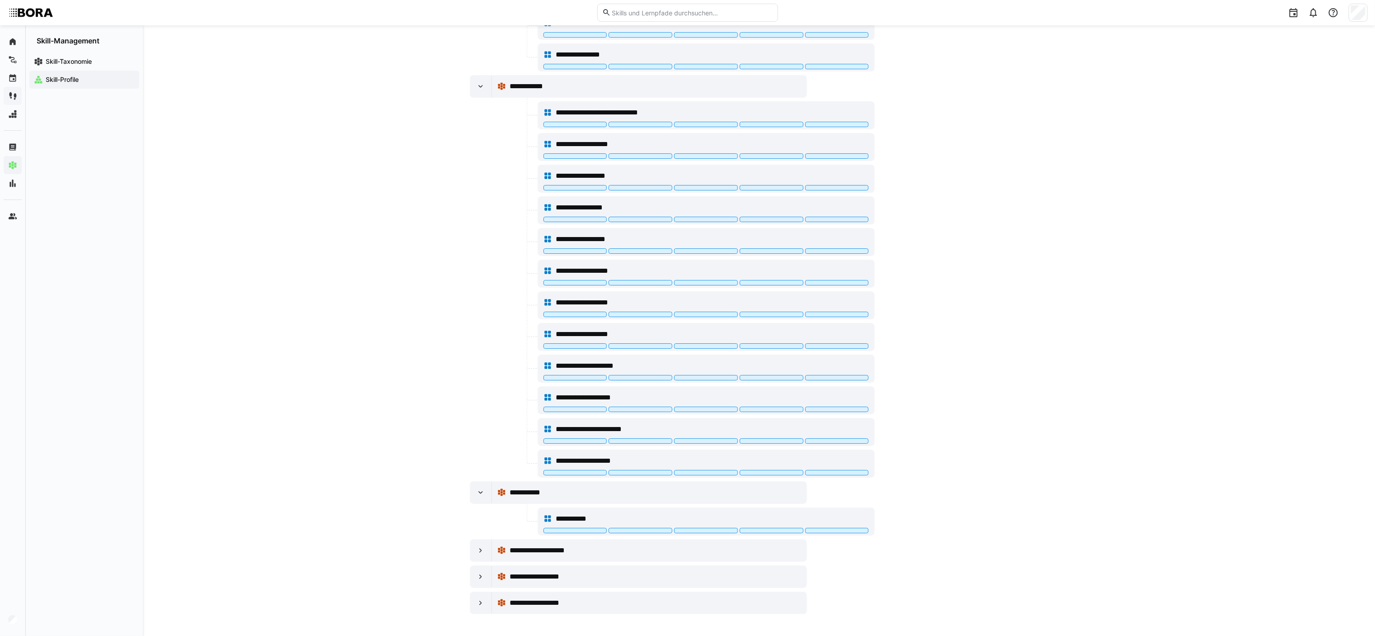
scroll to position [2041, 0]
drag, startPoint x: 491, startPoint y: 423, endPoint x: 461, endPoint y: 478, distance: 63.1
click at [483, 353] on div at bounding box center [481, 551] width 22 height 22
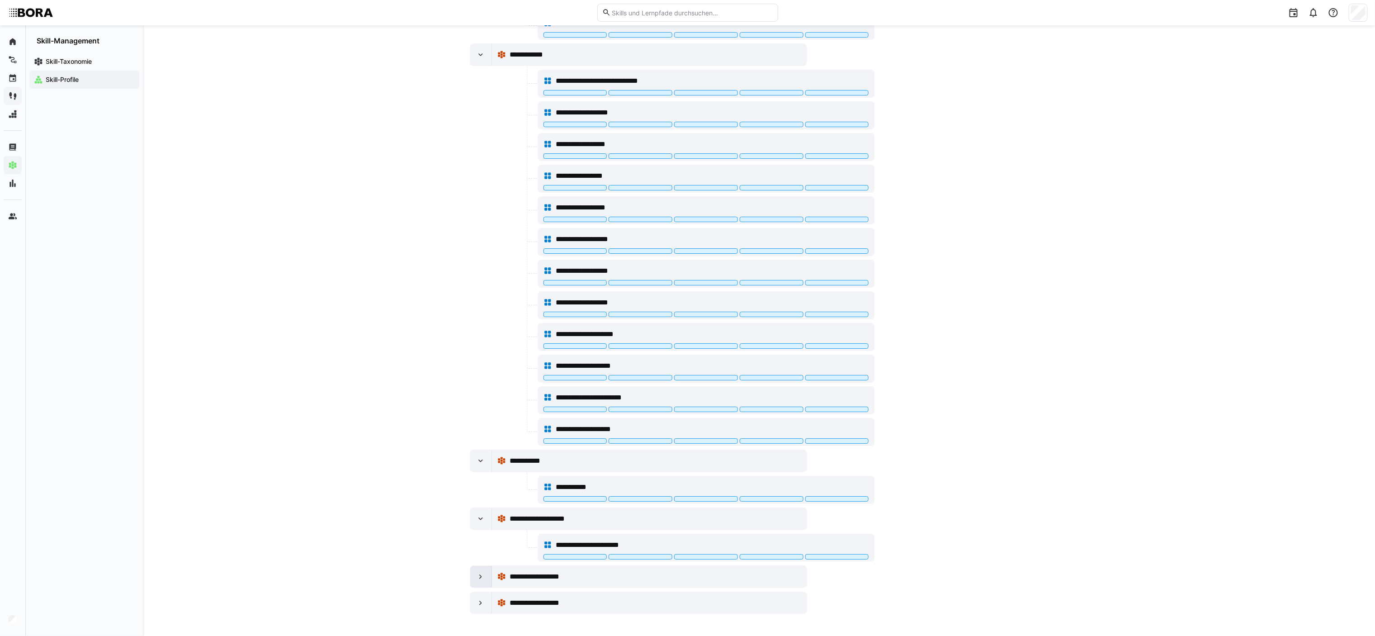
click at [478, 353] on eds-icon at bounding box center [480, 576] width 9 height 9
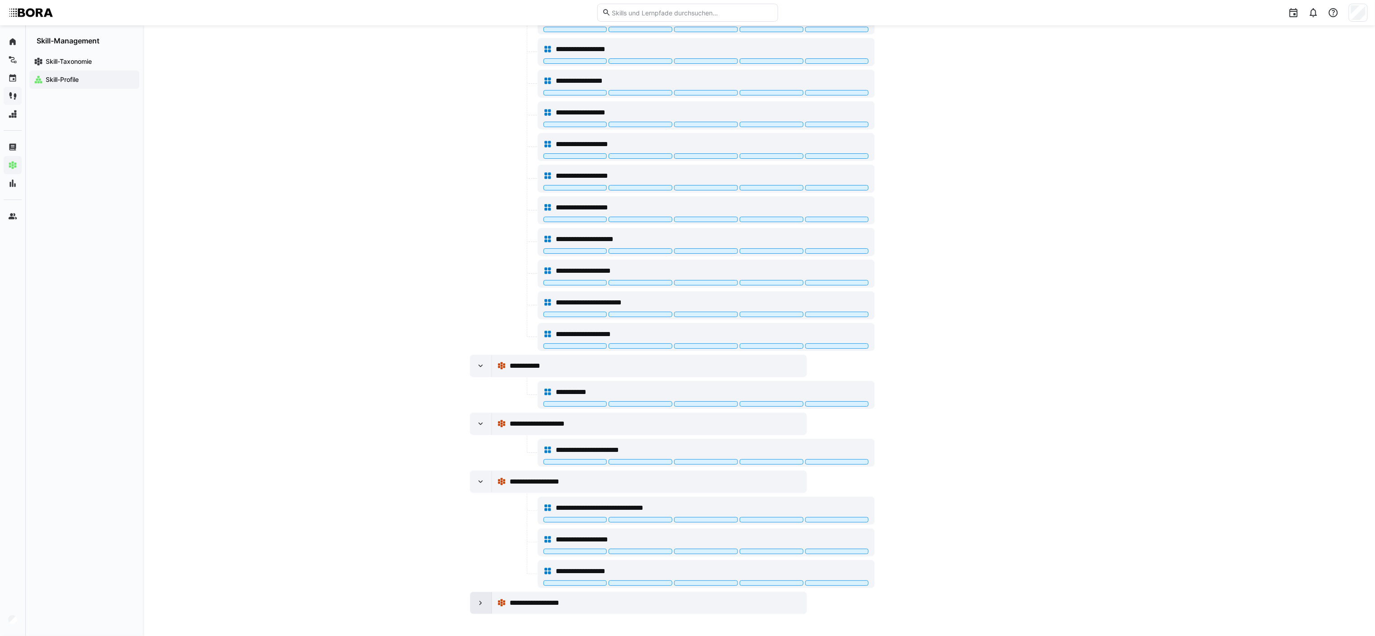
click at [484, 353] on div at bounding box center [481, 603] width 22 height 22
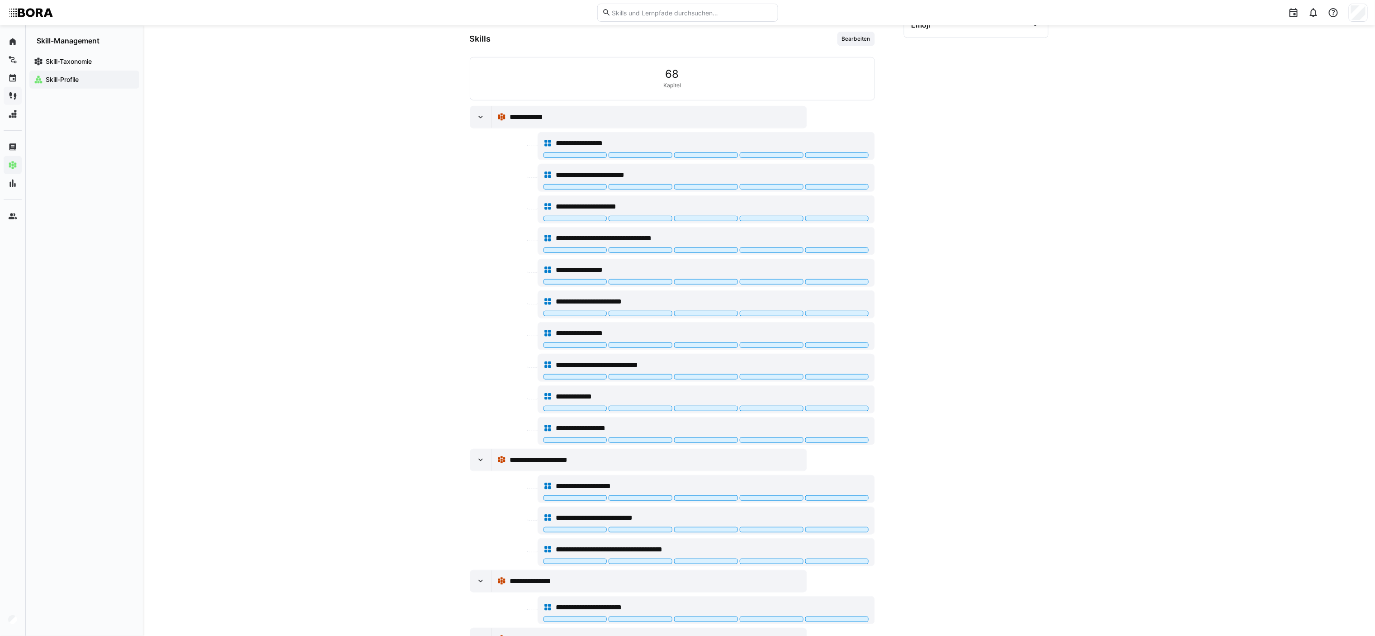
scroll to position [5, 0]
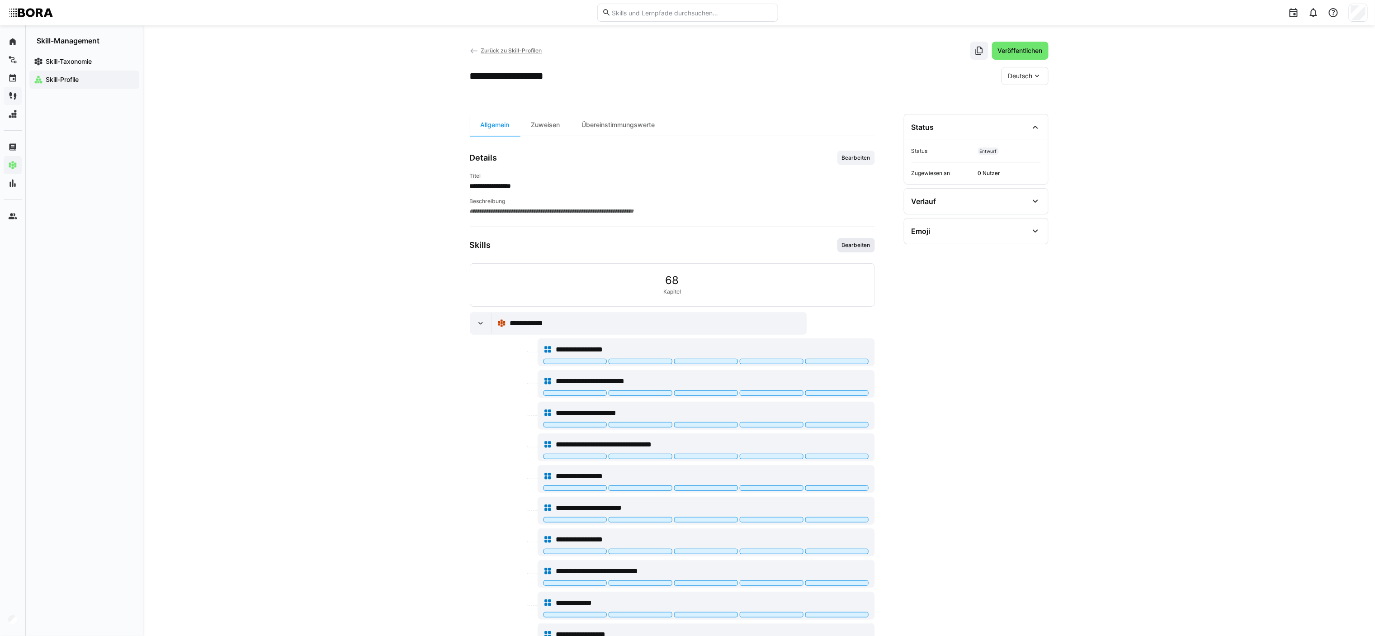
click at [772, 249] on span "Bearbeiten" at bounding box center [856, 245] width 30 height 7
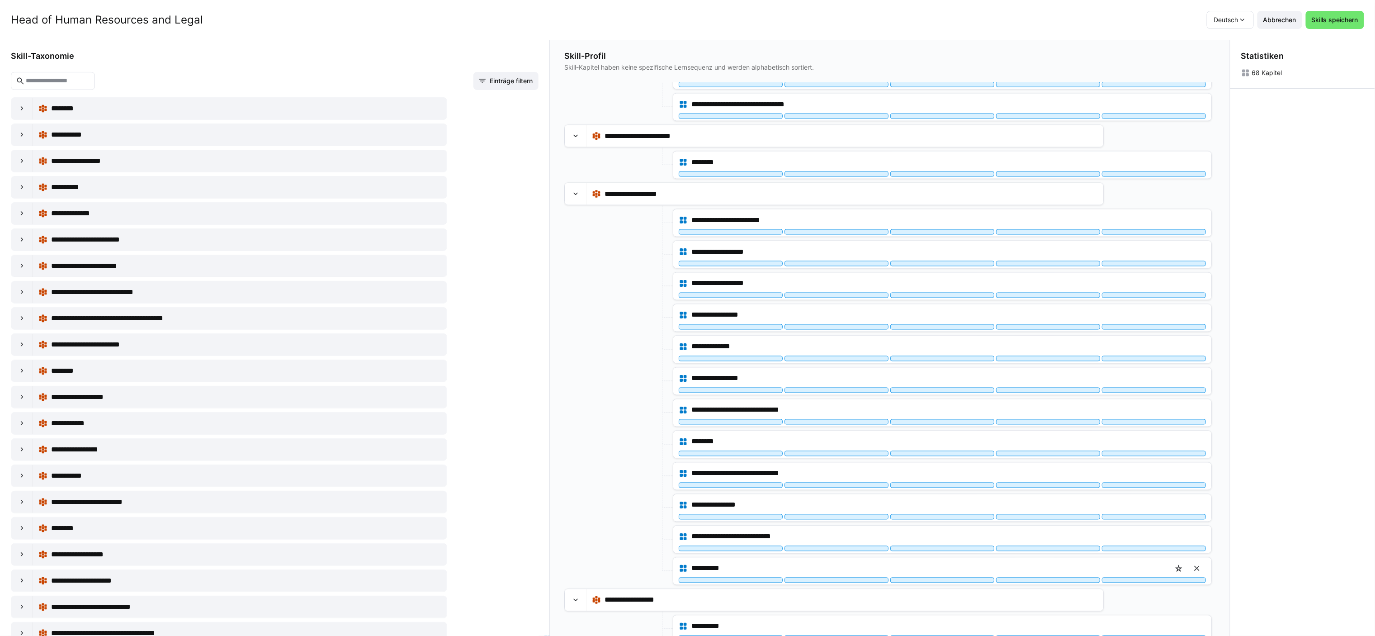
scroll to position [1266, 0]
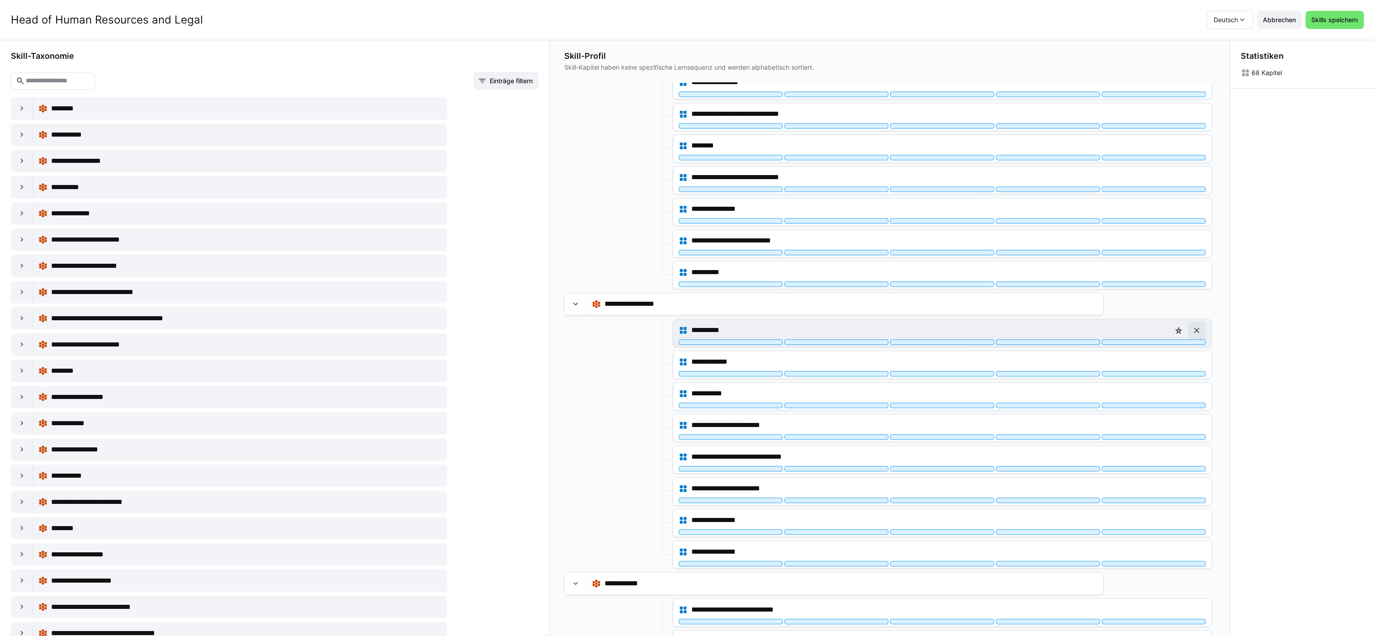
click at [772, 335] on eds-icon at bounding box center [1197, 330] width 9 height 9
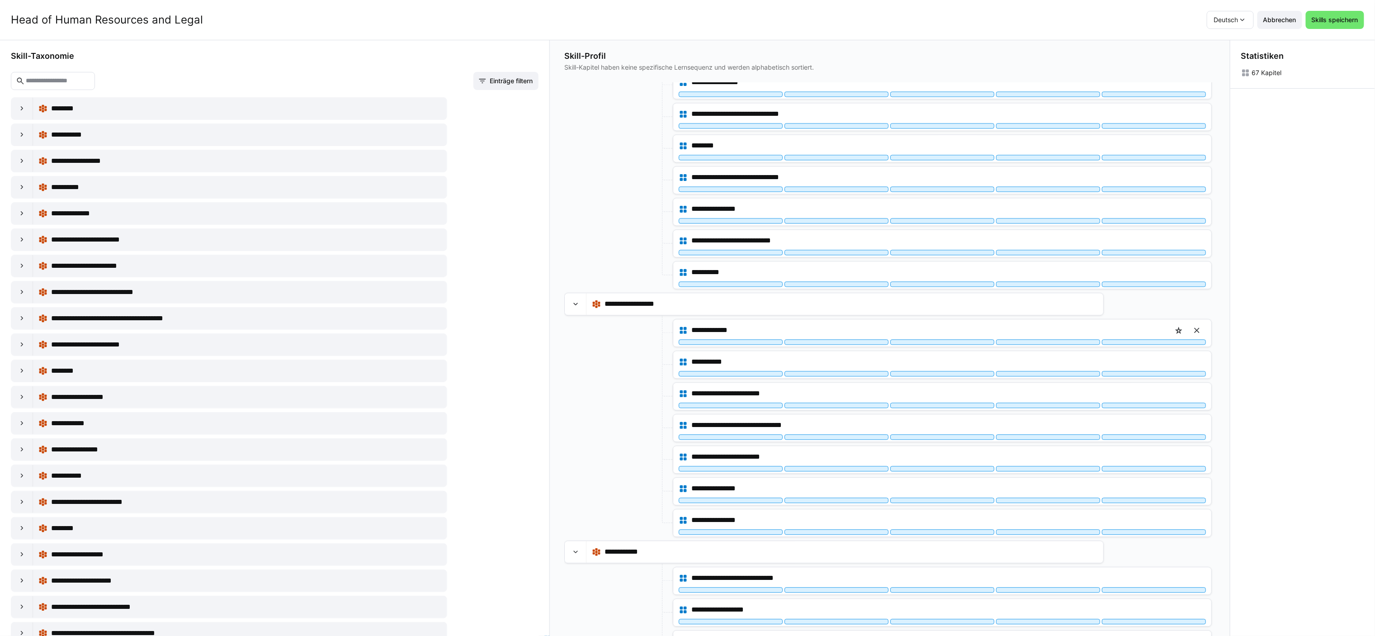
click at [772, 335] on eds-icon at bounding box center [1197, 330] width 9 height 9
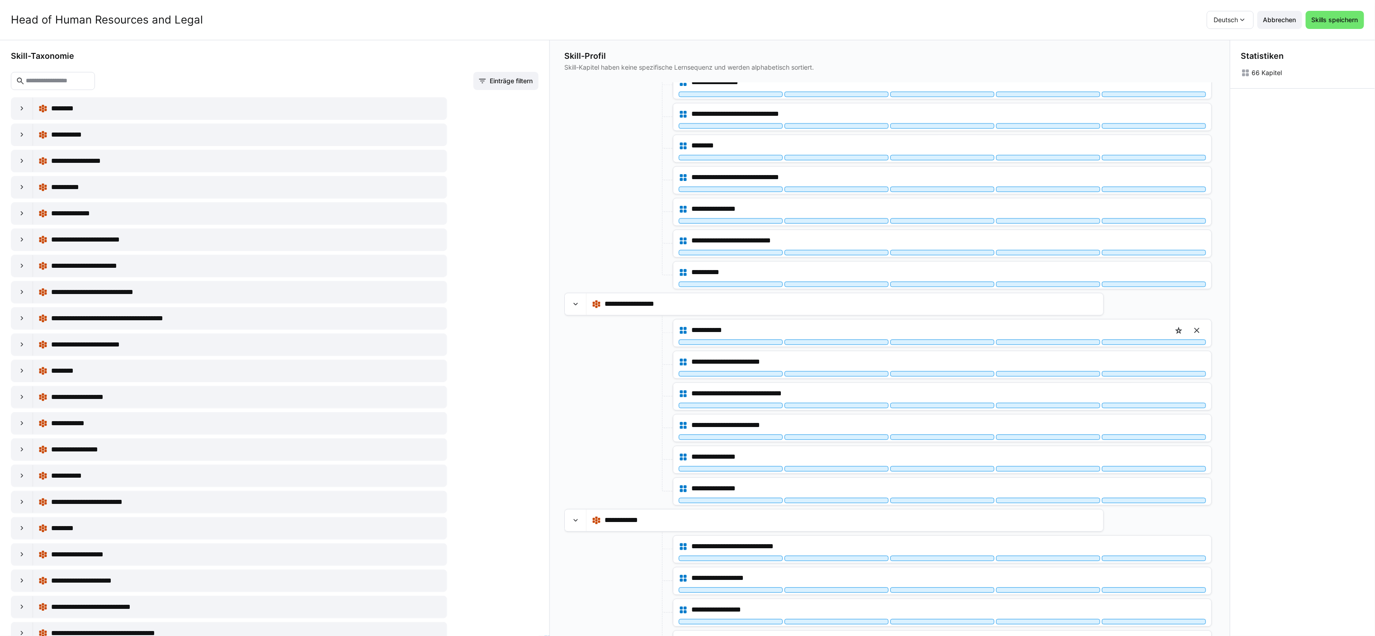
click at [772, 335] on eds-icon at bounding box center [1197, 330] width 9 height 9
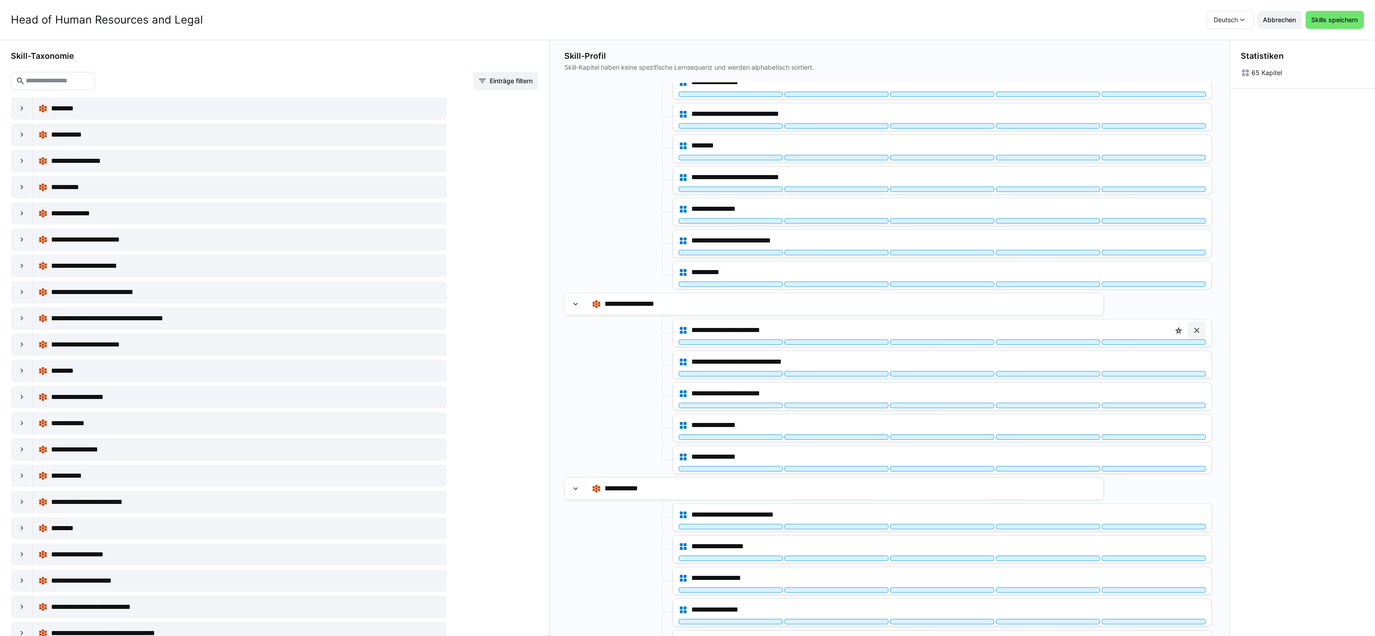
click at [772, 335] on eds-icon at bounding box center [1197, 330] width 9 height 9
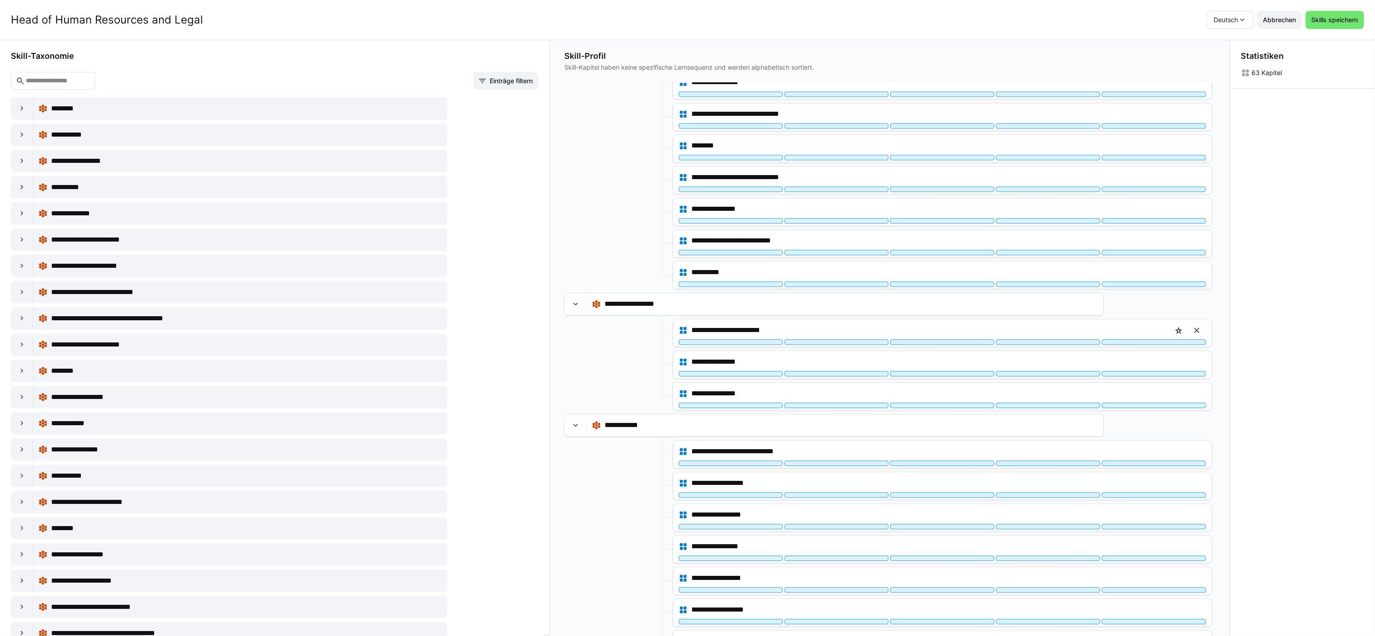
click at [772, 335] on eds-icon at bounding box center [1197, 330] width 9 height 9
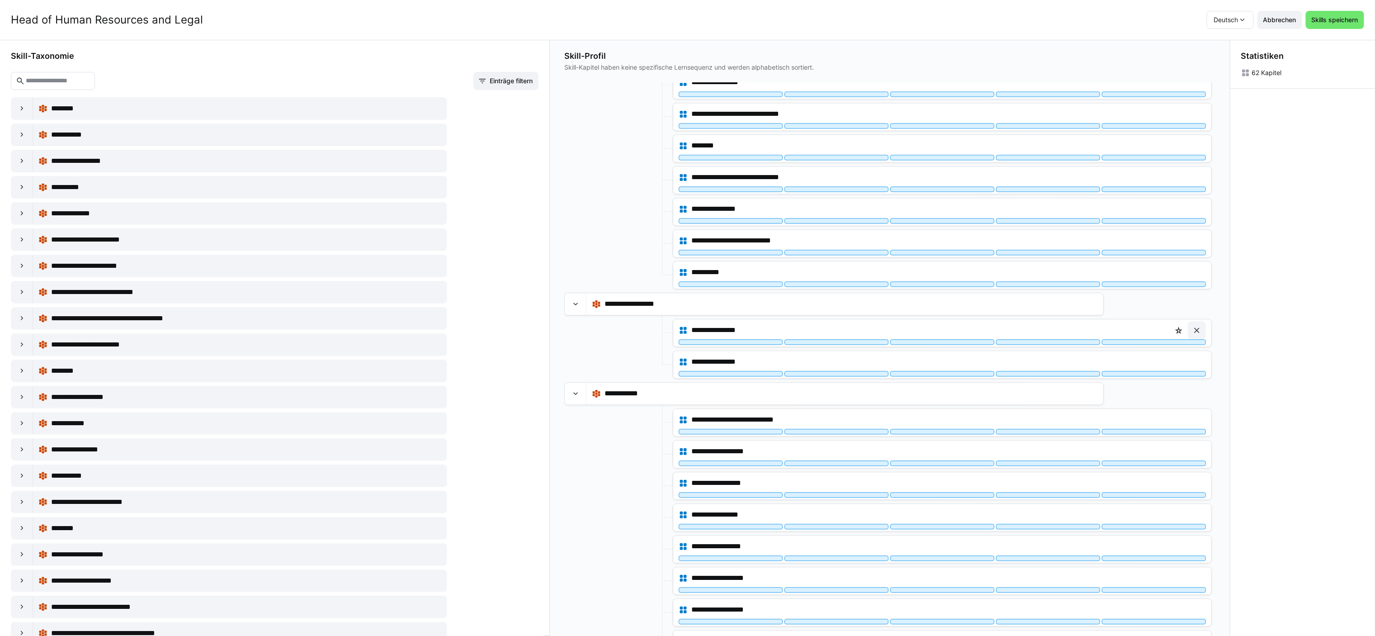
click at [772, 335] on eds-icon at bounding box center [1197, 330] width 9 height 9
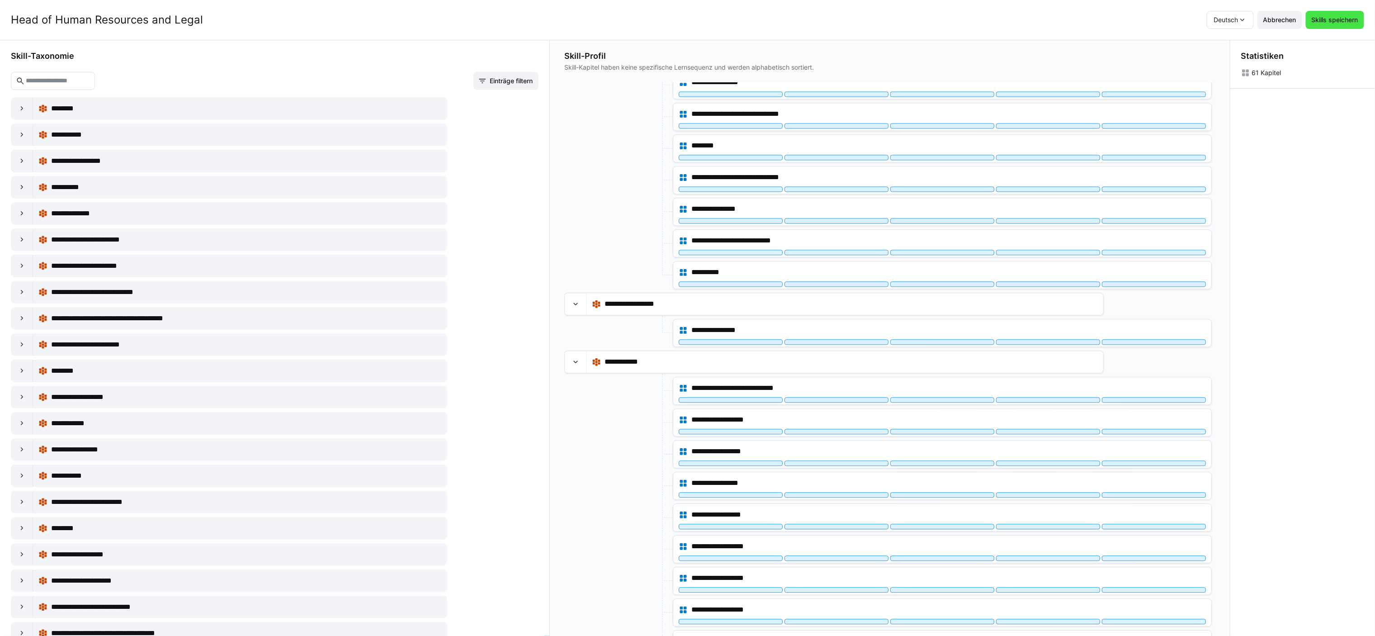
click at [772, 19] on span "Skills speichern" at bounding box center [1335, 19] width 49 height 9
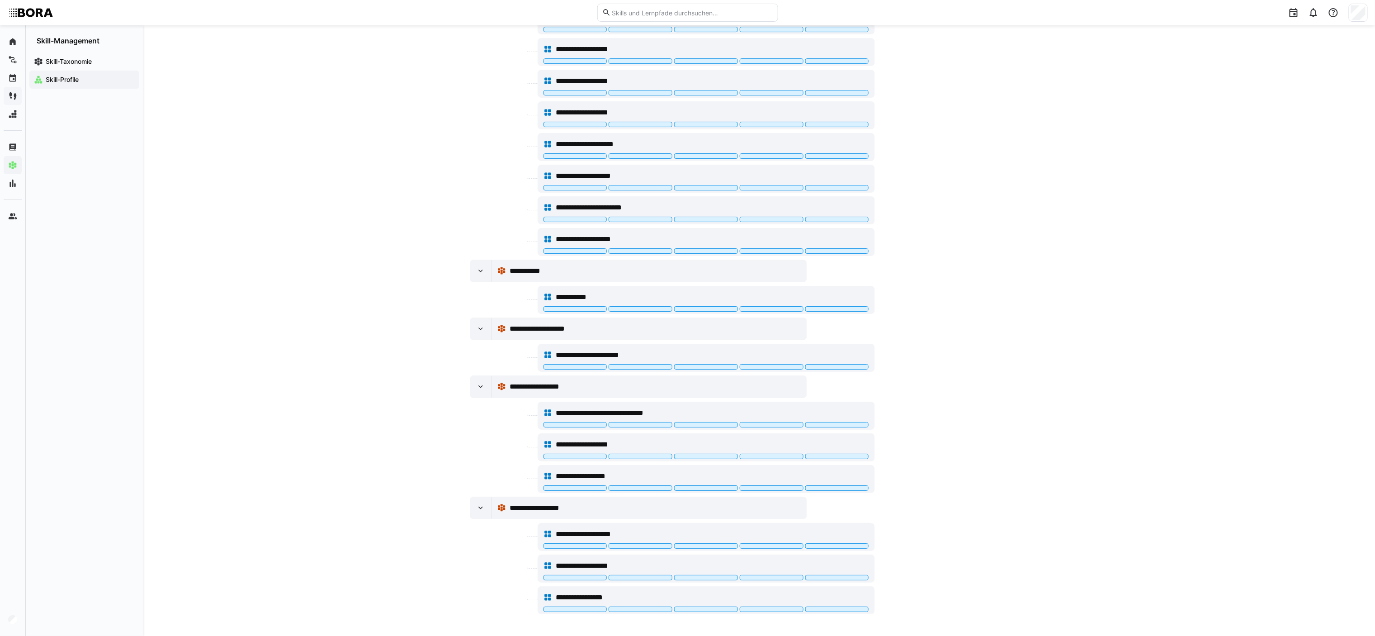
scroll to position [2041, 0]
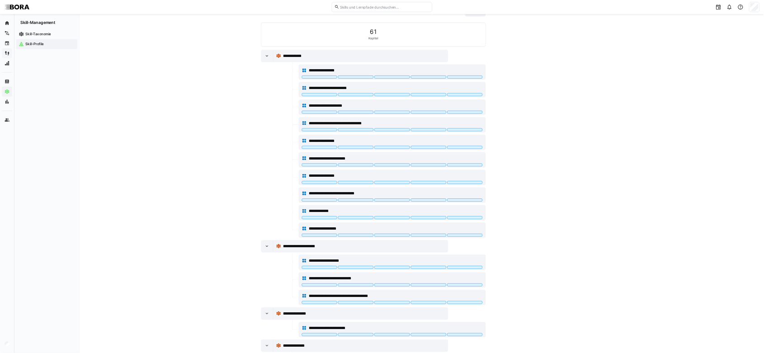
scroll to position [0, 0]
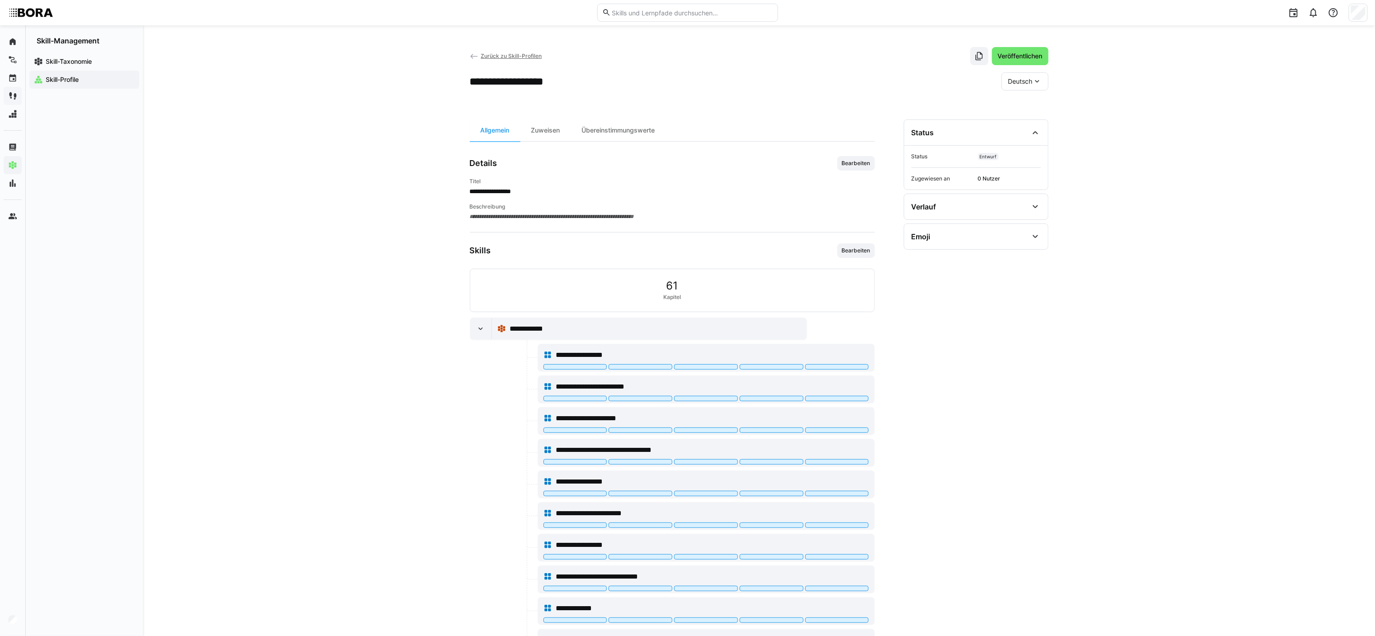
drag, startPoint x: 270, startPoint y: 500, endPoint x: 342, endPoint y: 327, distance: 187.7
